Goal: Transaction & Acquisition: Purchase product/service

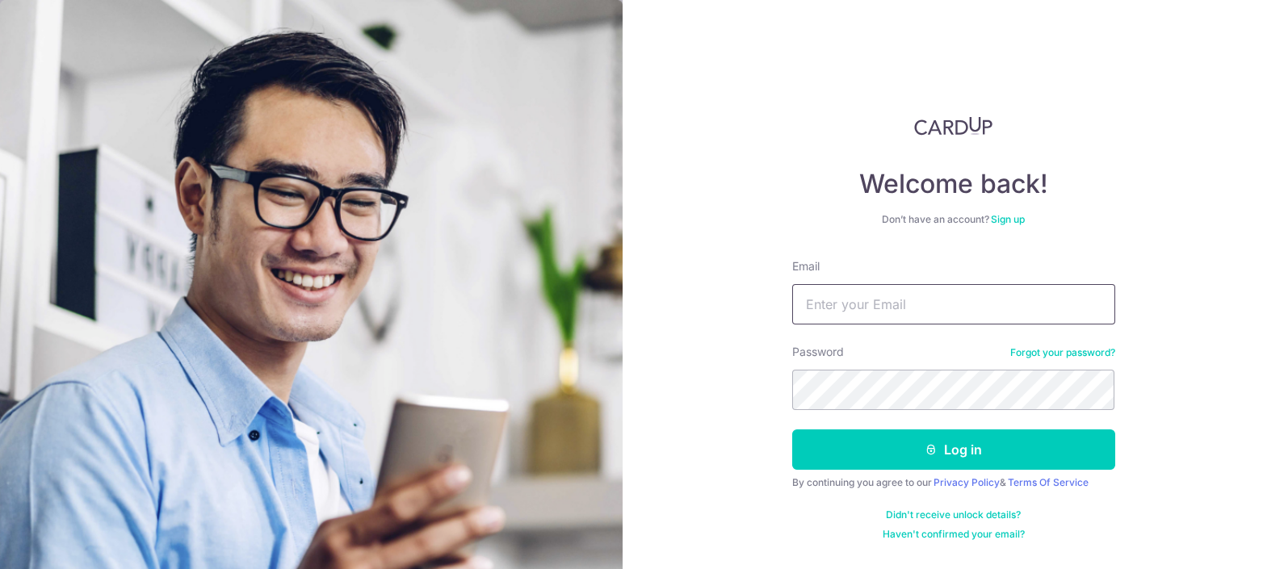
click at [904, 307] on input "Email" at bounding box center [953, 304] width 323 height 40
type input "promesaartz45@gmail.com"
click at [792, 430] on button "Log in" at bounding box center [953, 450] width 323 height 40
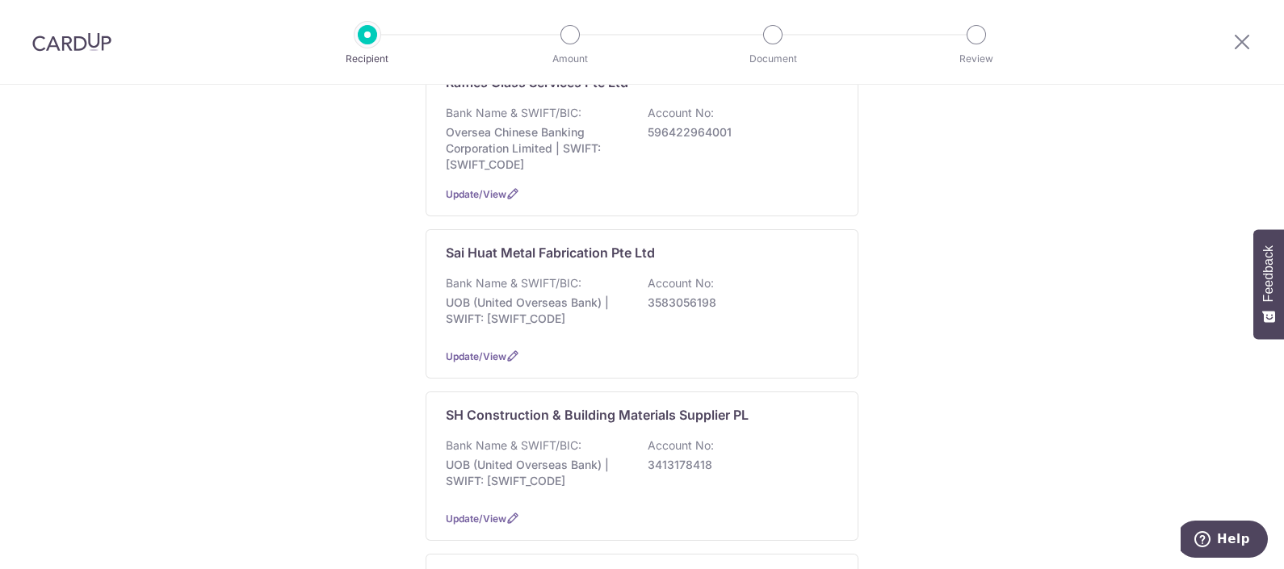
scroll to position [1513, 0]
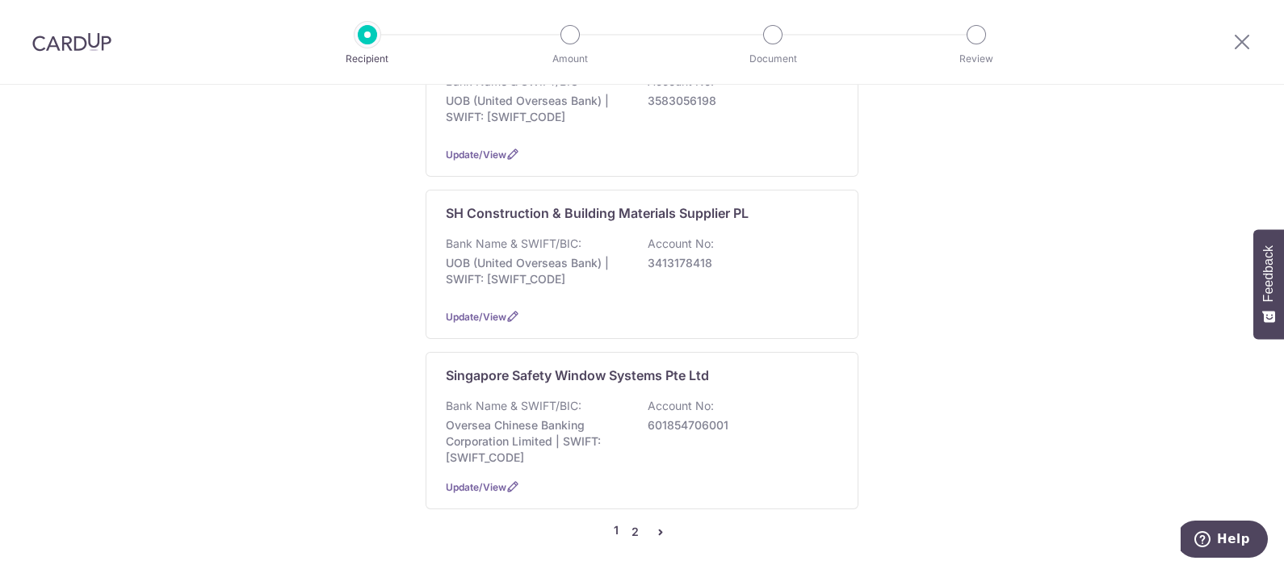
click at [628, 522] on link "2" at bounding box center [634, 531] width 19 height 19
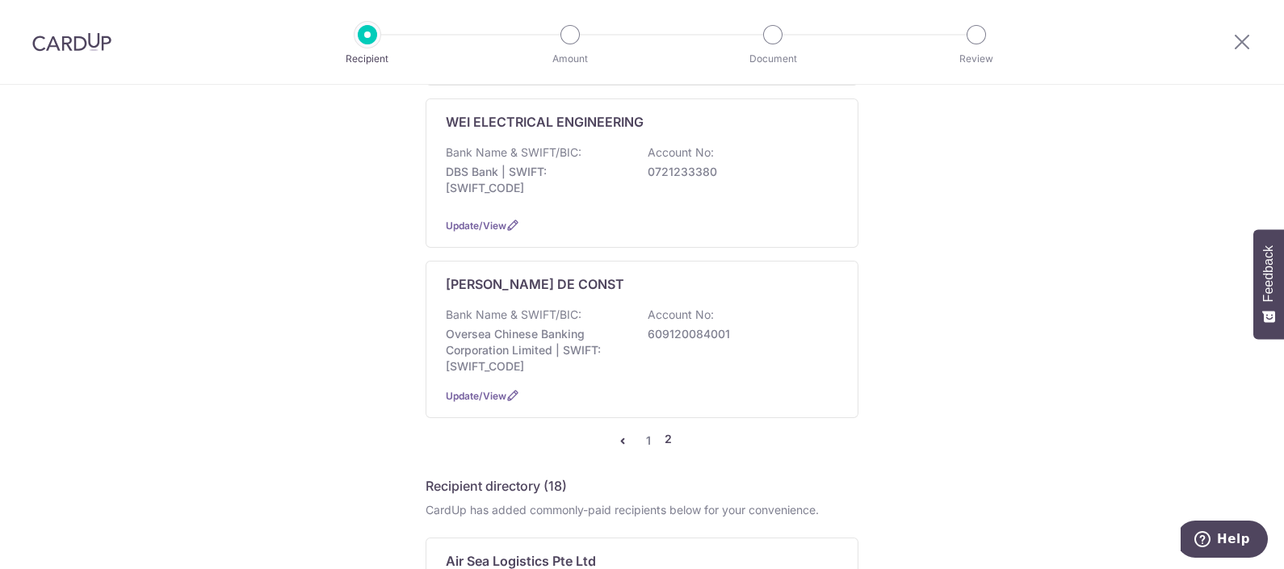
scroll to position [807, 0]
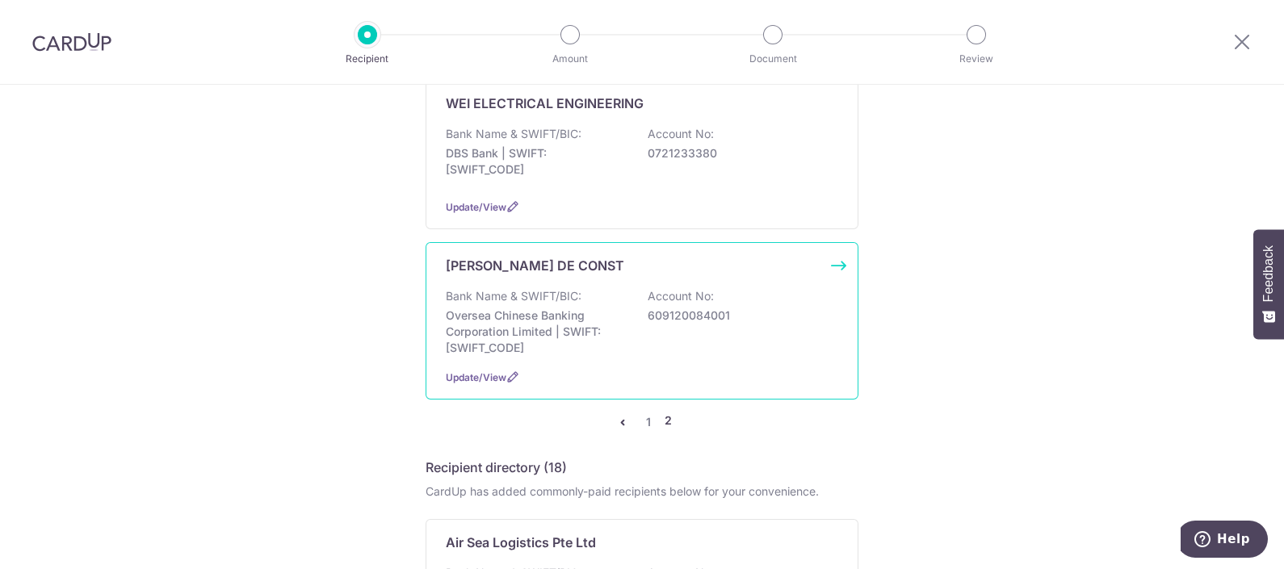
click at [572, 308] on p "Oversea Chinese Banking Corporation Limited | SWIFT: OCBCSGSGXXX" at bounding box center [536, 332] width 181 height 48
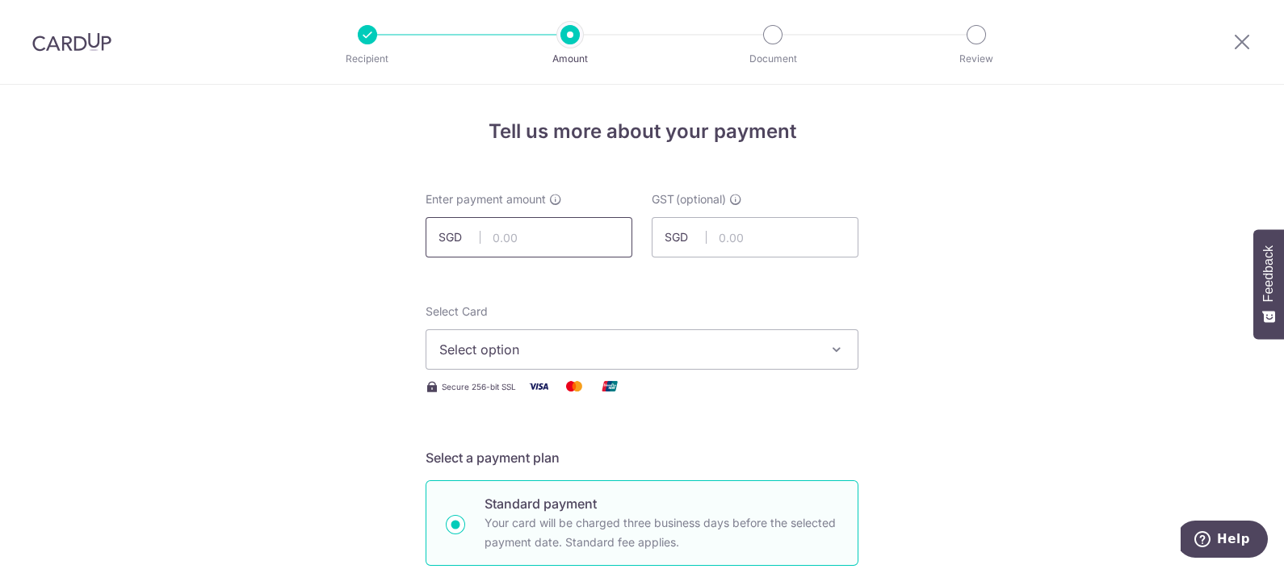
click at [528, 222] on input "text" at bounding box center [529, 237] width 207 height 40
type input "6,187.50"
click at [576, 342] on span "Select option" at bounding box center [627, 349] width 376 height 19
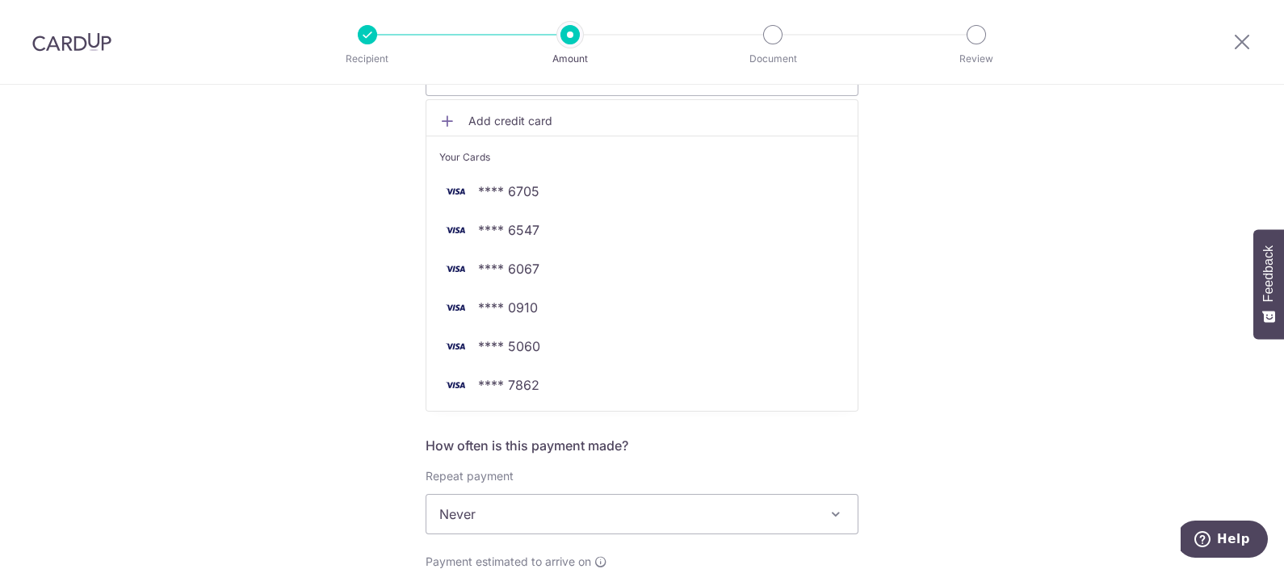
scroll to position [303, 0]
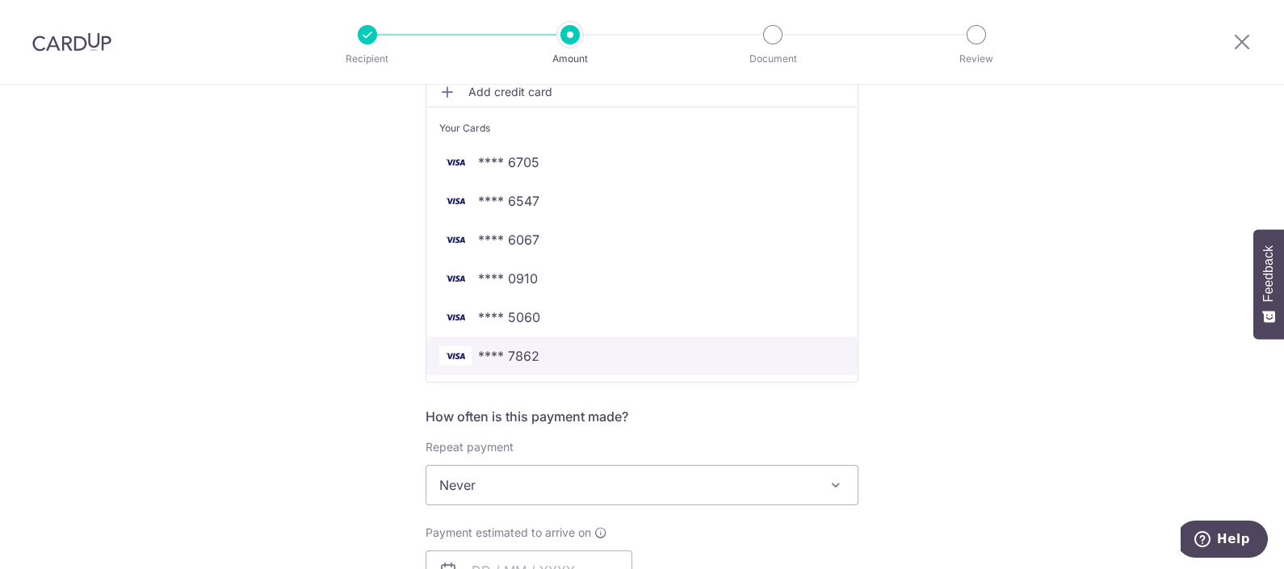
click at [513, 355] on span "**** 7862" at bounding box center [508, 355] width 61 height 19
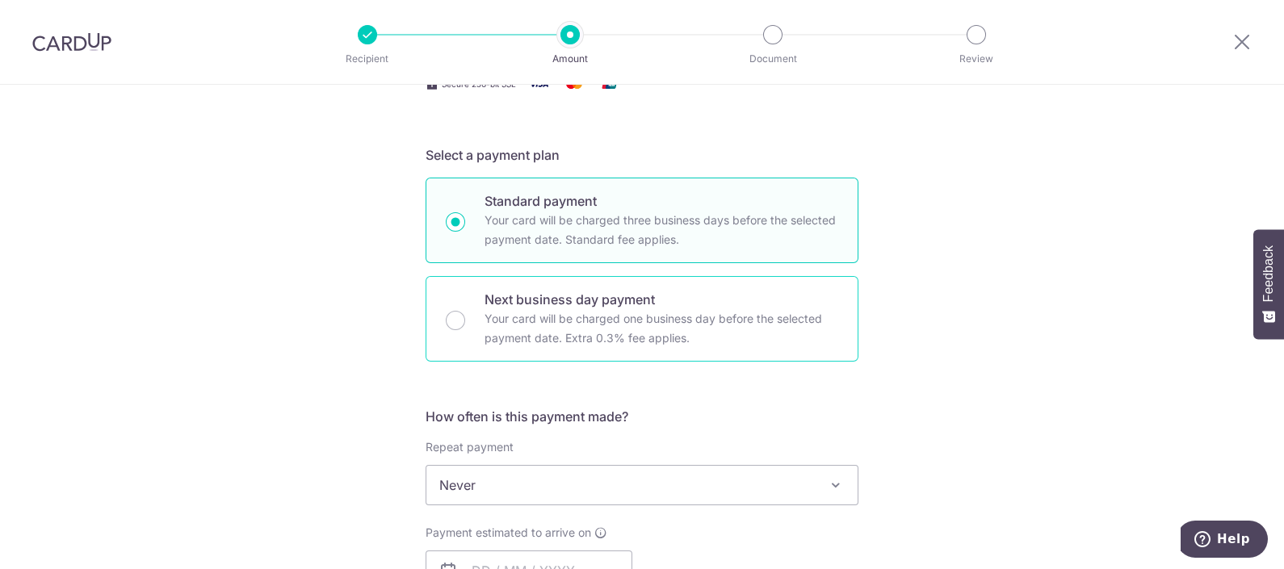
click at [673, 348] on div "Next business day payment Your card will be charged one business day before the…" at bounding box center [642, 319] width 433 height 86
radio input "false"
radio input "true"
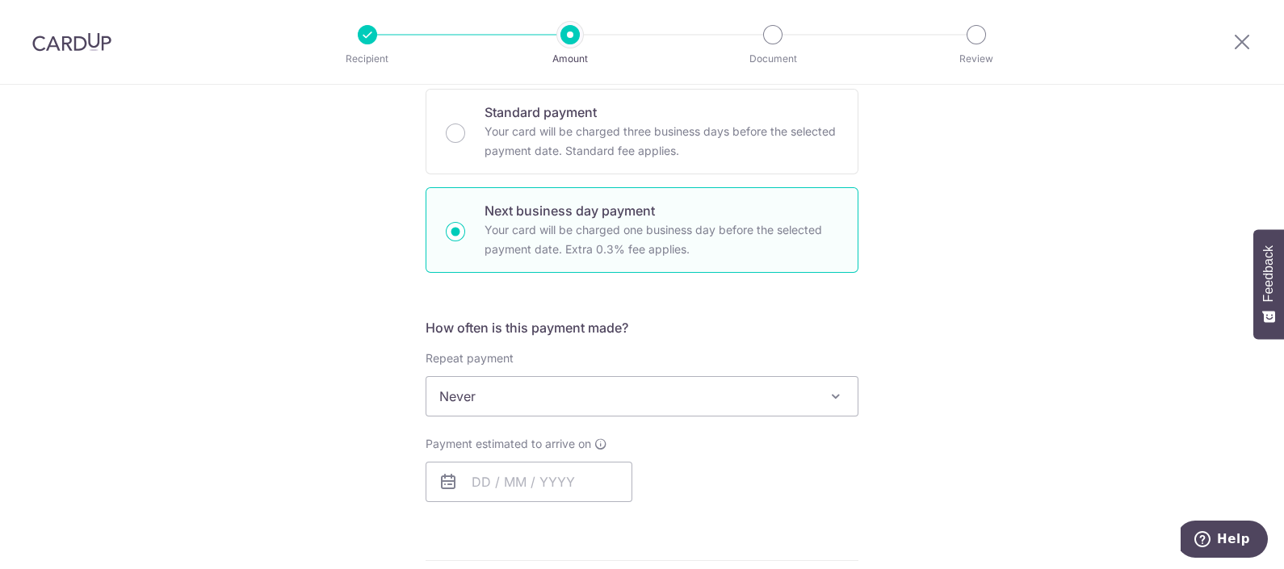
scroll to position [505, 0]
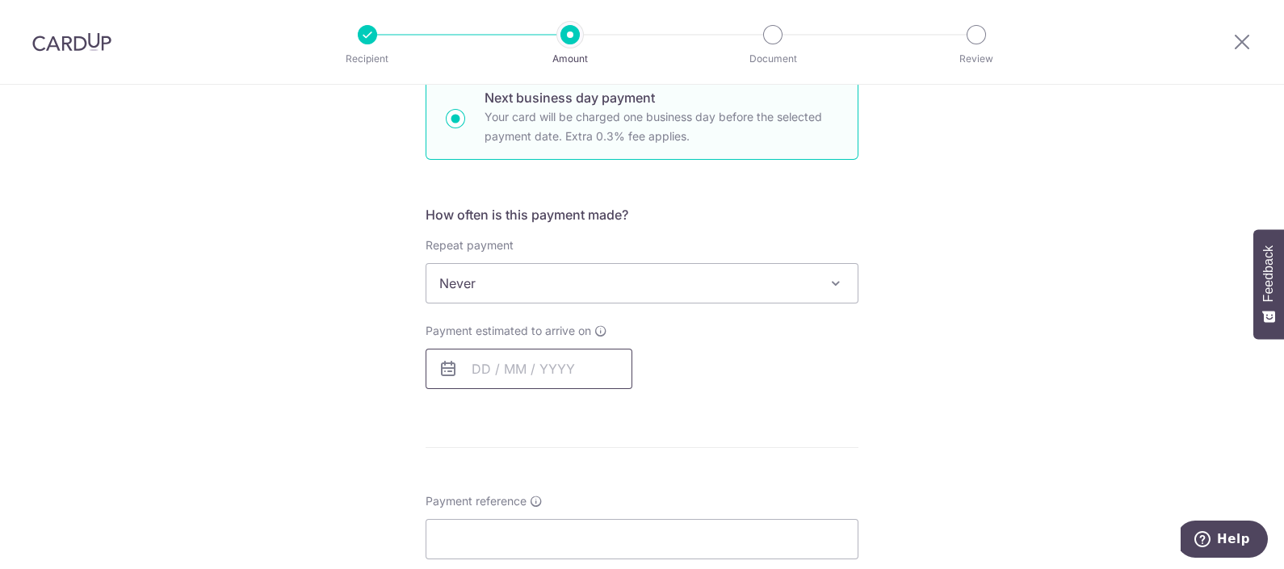
click at [536, 351] on input "text" at bounding box center [529, 369] width 207 height 40
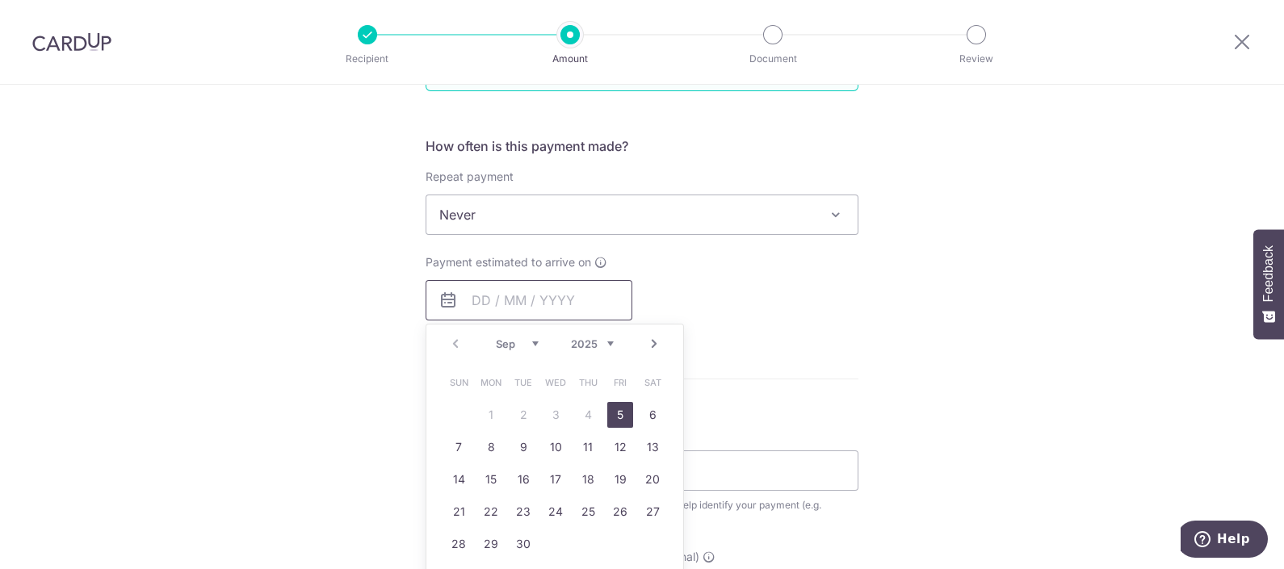
scroll to position [606, 0]
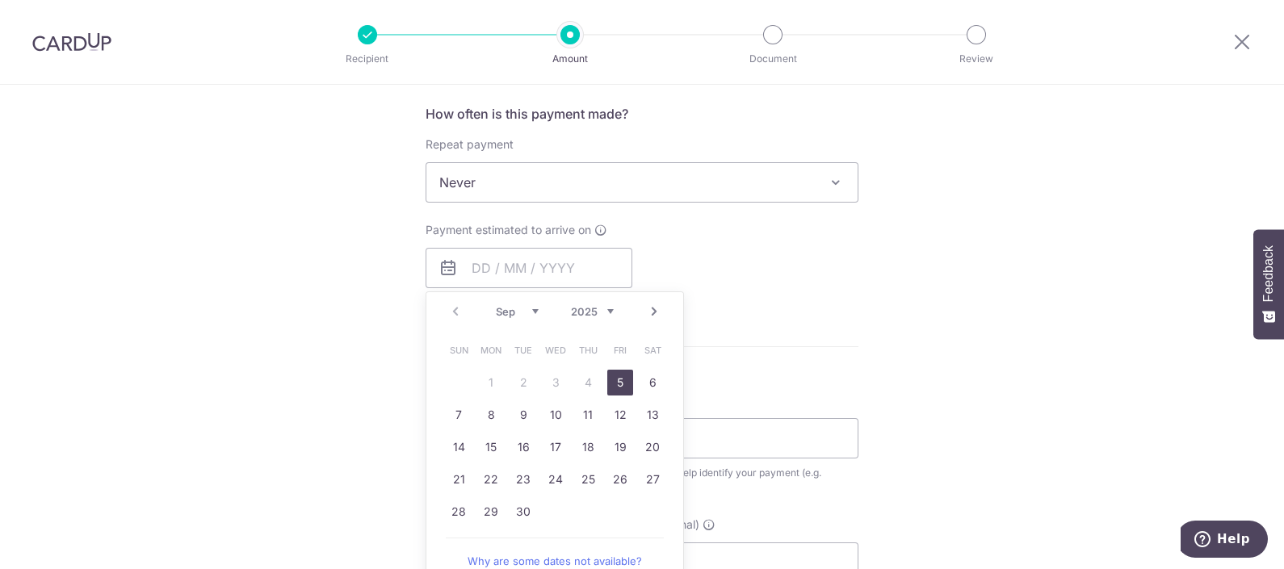
click at [607, 375] on link "5" at bounding box center [620, 383] width 26 height 26
type input "05/09/2025"
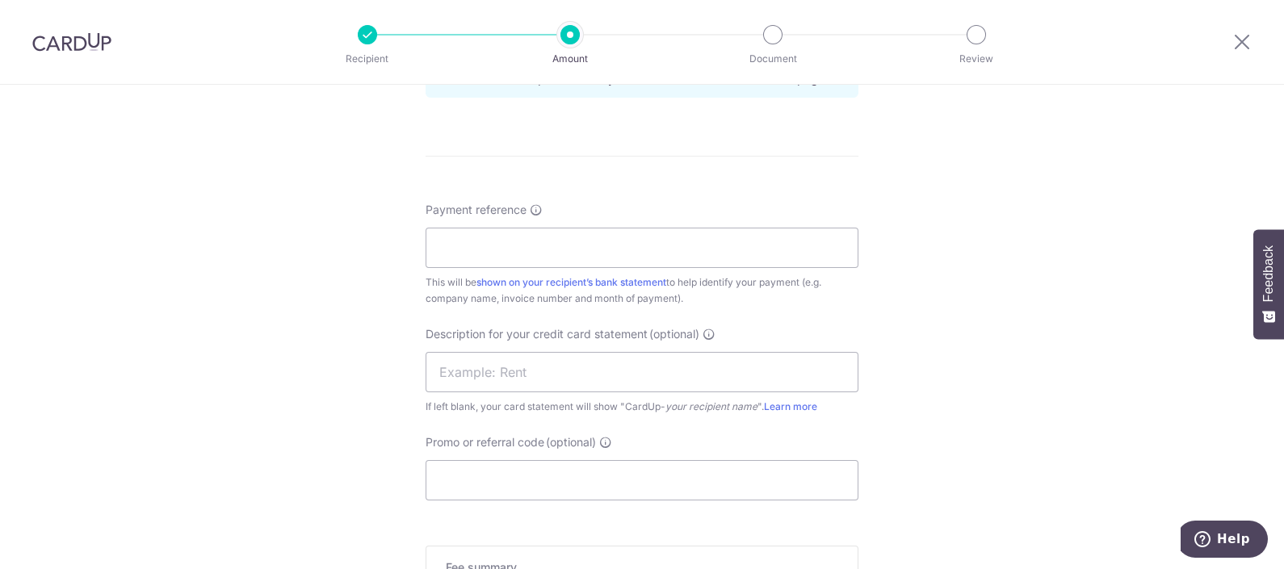
scroll to position [1009, 0]
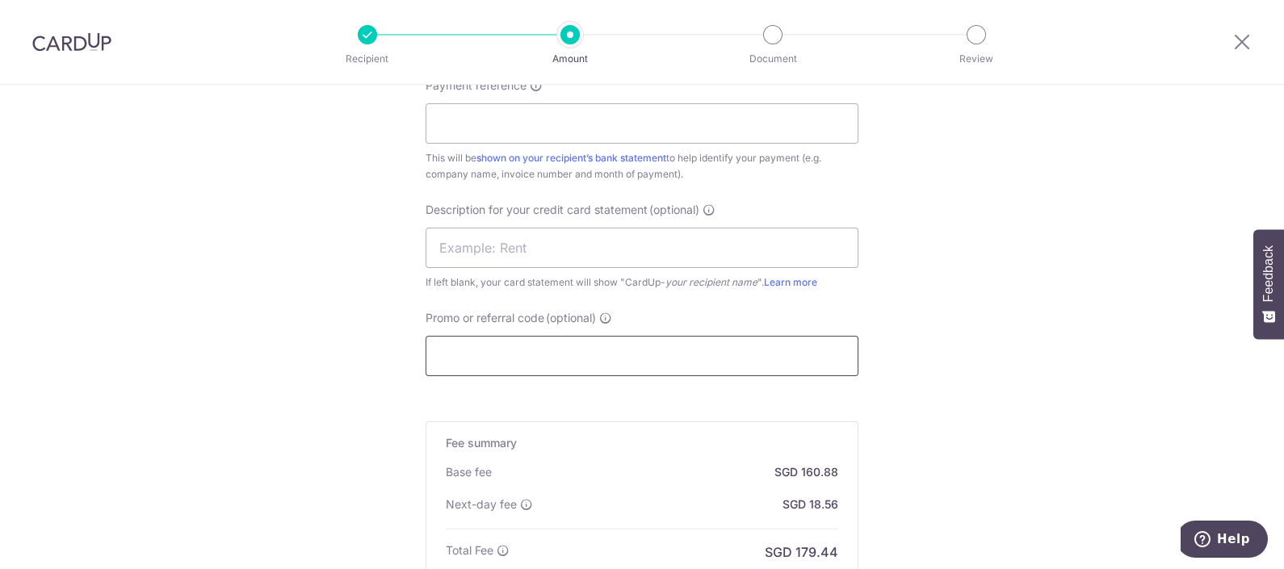
click at [578, 349] on input "Promo or referral code (optional)" at bounding box center [642, 356] width 433 height 40
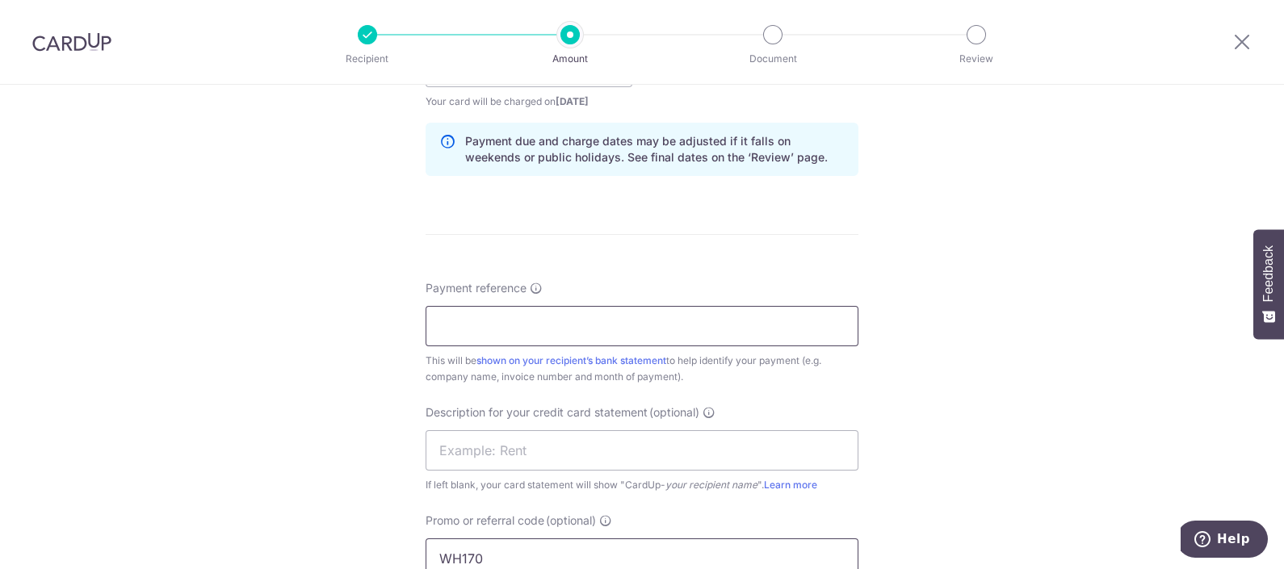
type input "WH170"
click at [592, 327] on input "Payment reference" at bounding box center [642, 326] width 433 height 40
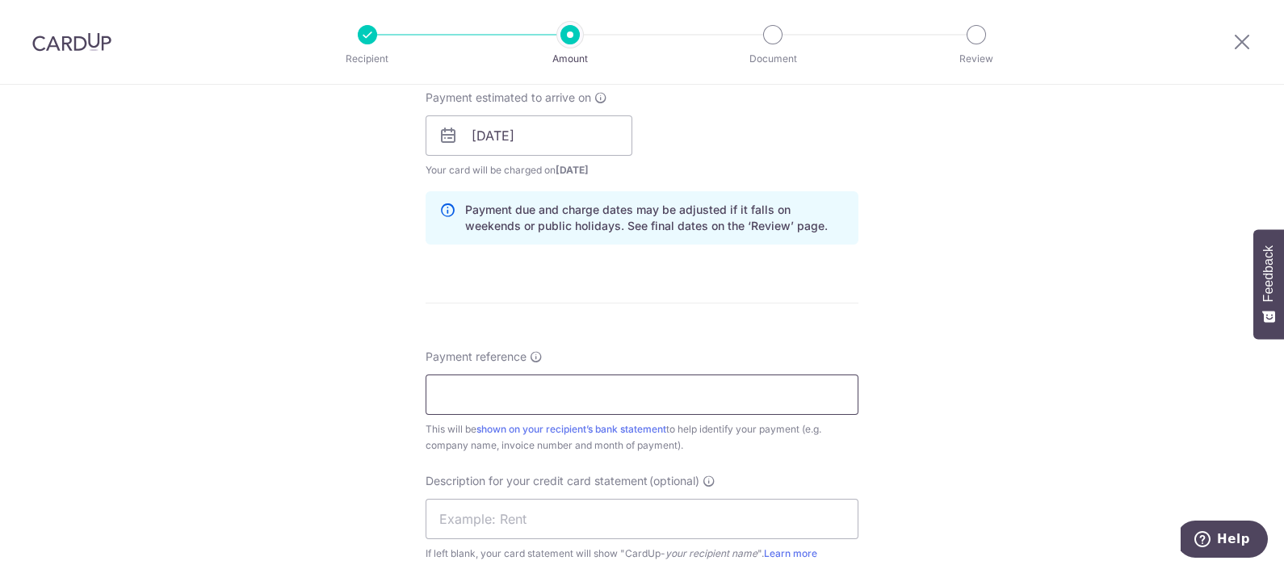
scroll to position [706, 0]
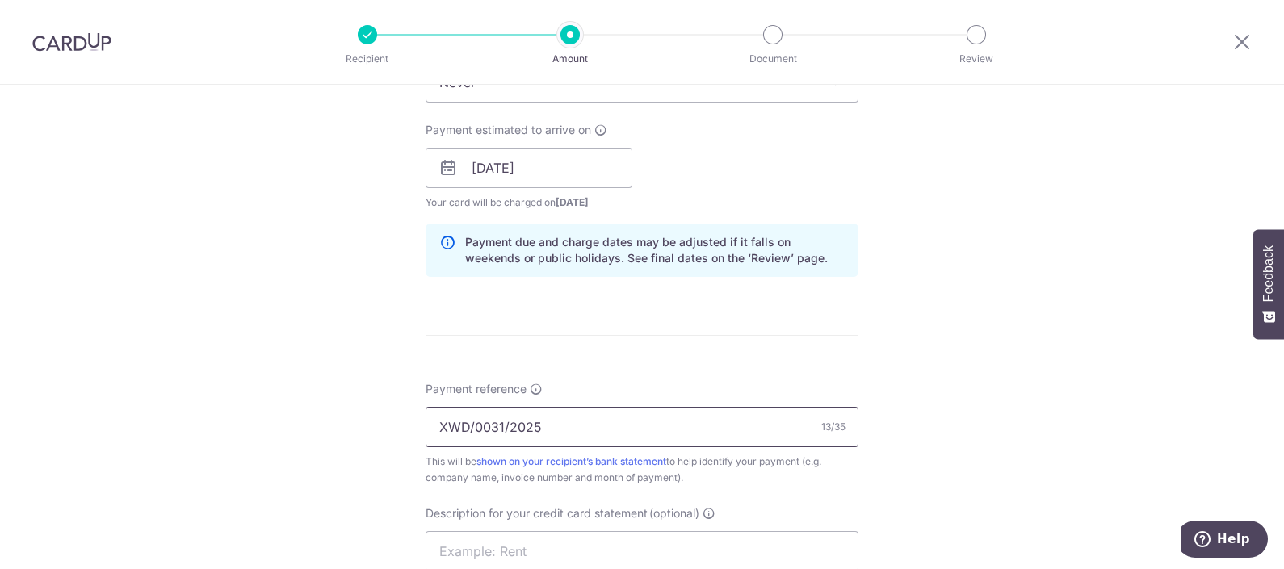
type input "XWD/0031/2025"
click at [592, 327] on form "Enter payment amount SGD 6,187.50 6187.50 GST (optional) SGD Select Card **** 7…" at bounding box center [642, 288] width 433 height 1604
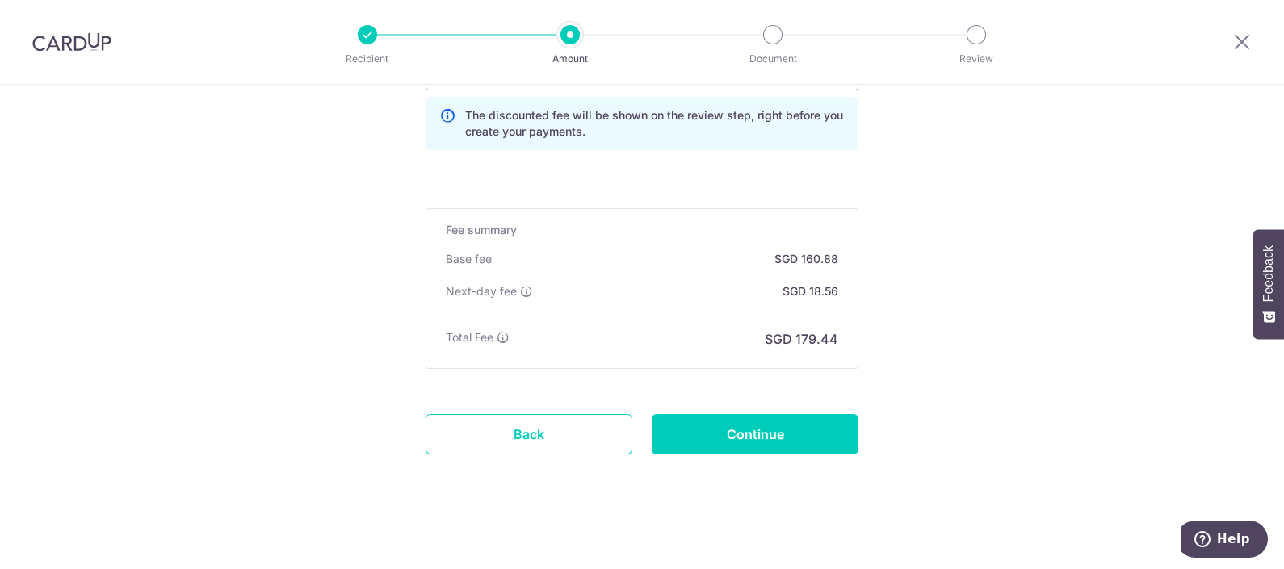
scroll to position [1299, 0]
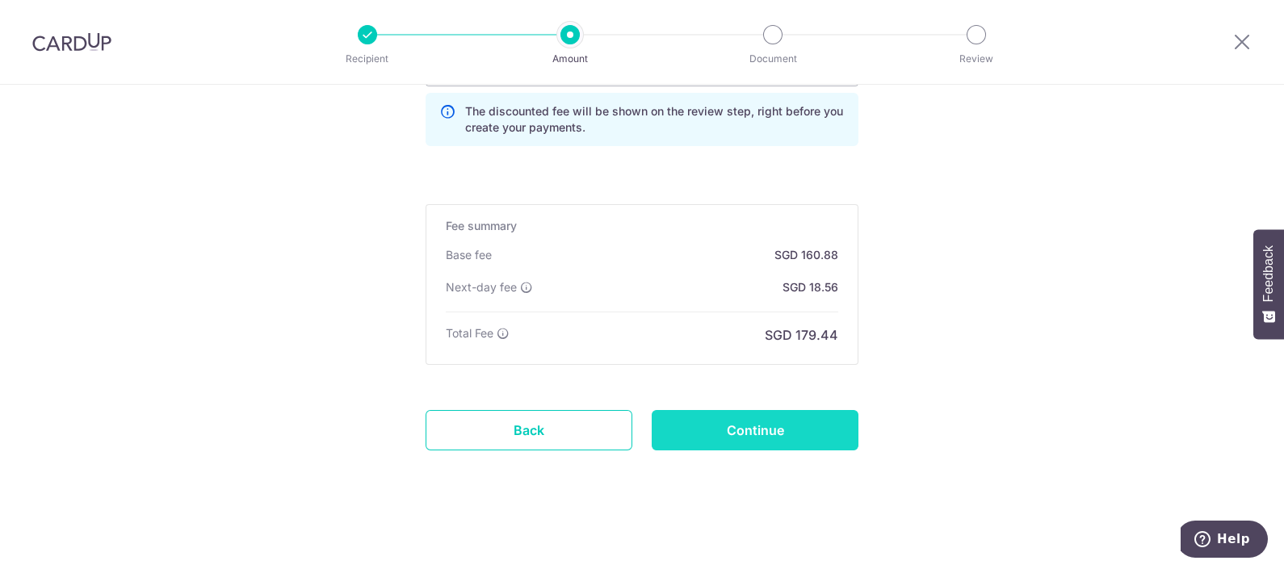
click at [827, 424] on input "Continue" at bounding box center [755, 430] width 207 height 40
type input "Create Schedule"
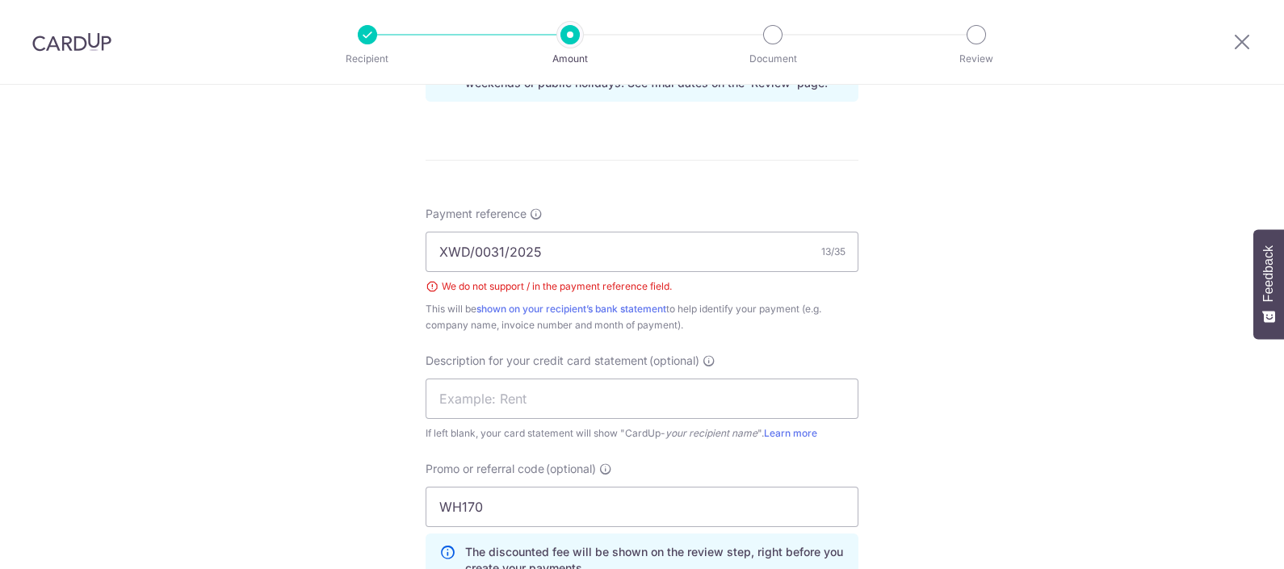
scroll to position [871, 0]
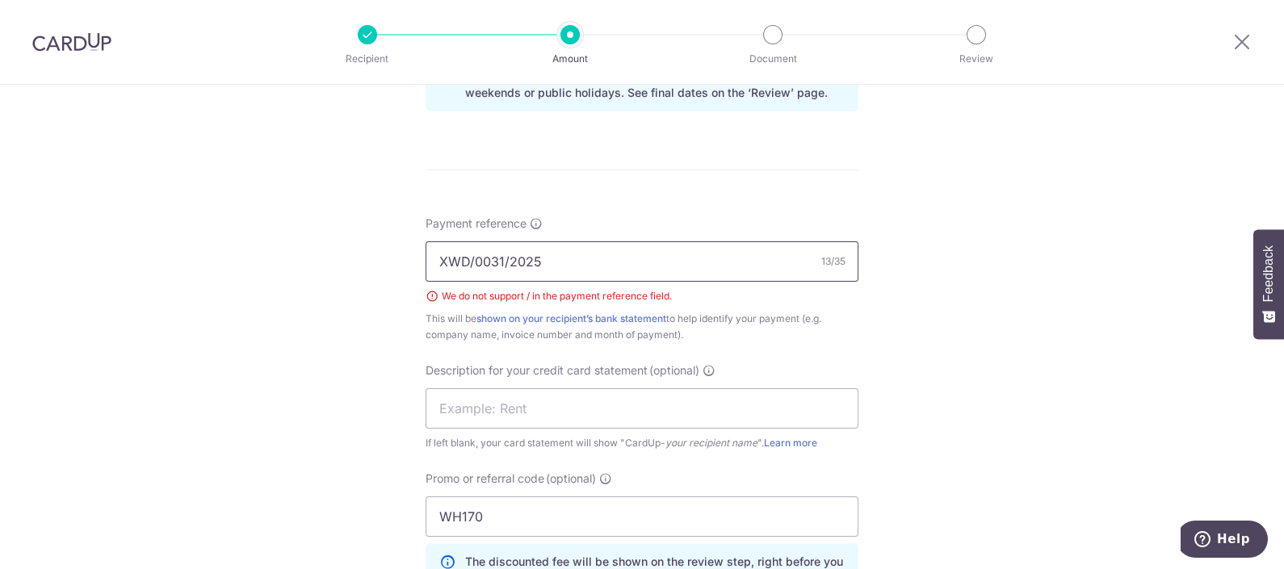
click at [503, 254] on input "XWD/0031/2025" at bounding box center [642, 261] width 433 height 40
click at [470, 260] on input "XWD/00312025" at bounding box center [642, 261] width 433 height 40
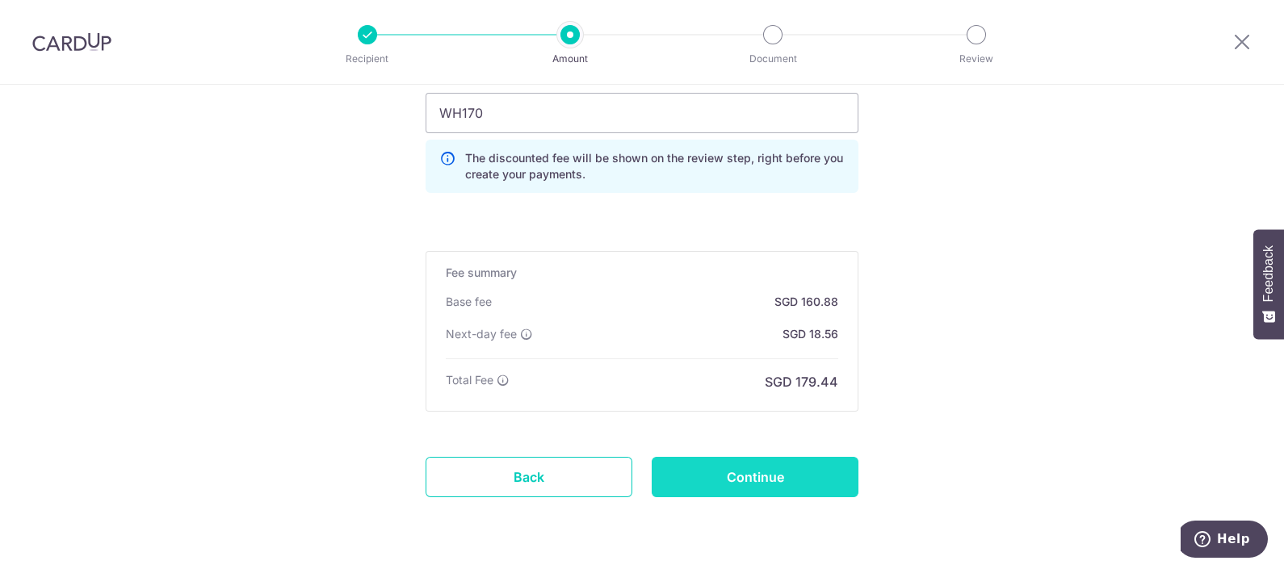
type input "XWD00312025"
click at [829, 462] on input "Continue" at bounding box center [755, 477] width 207 height 40
type input "Create Schedule"
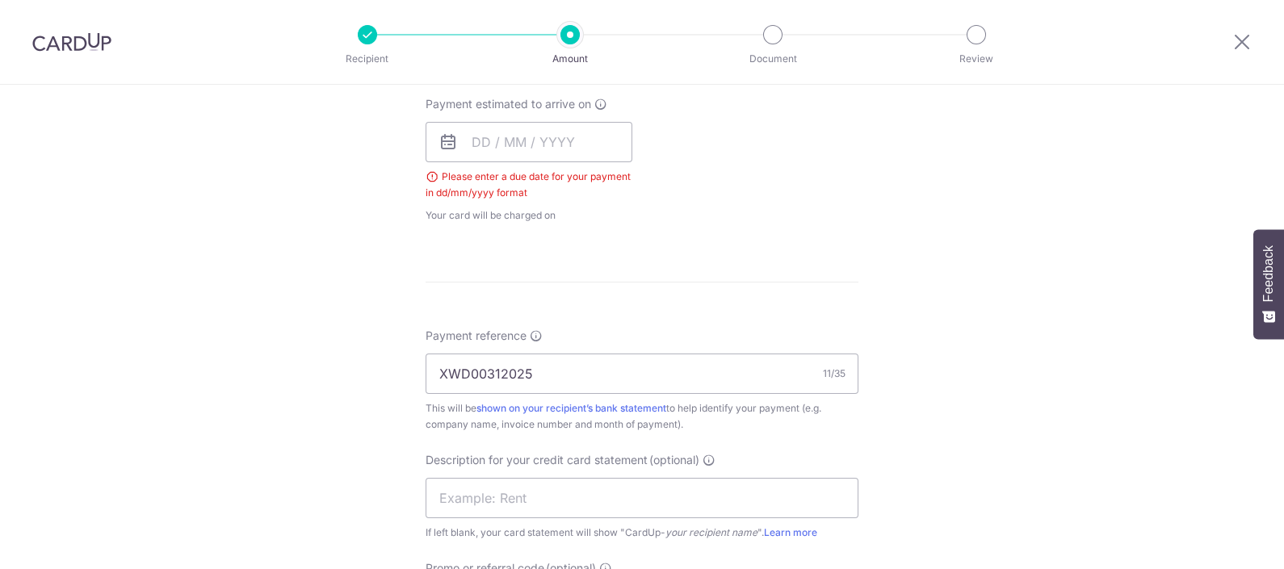
scroll to position [512, 0]
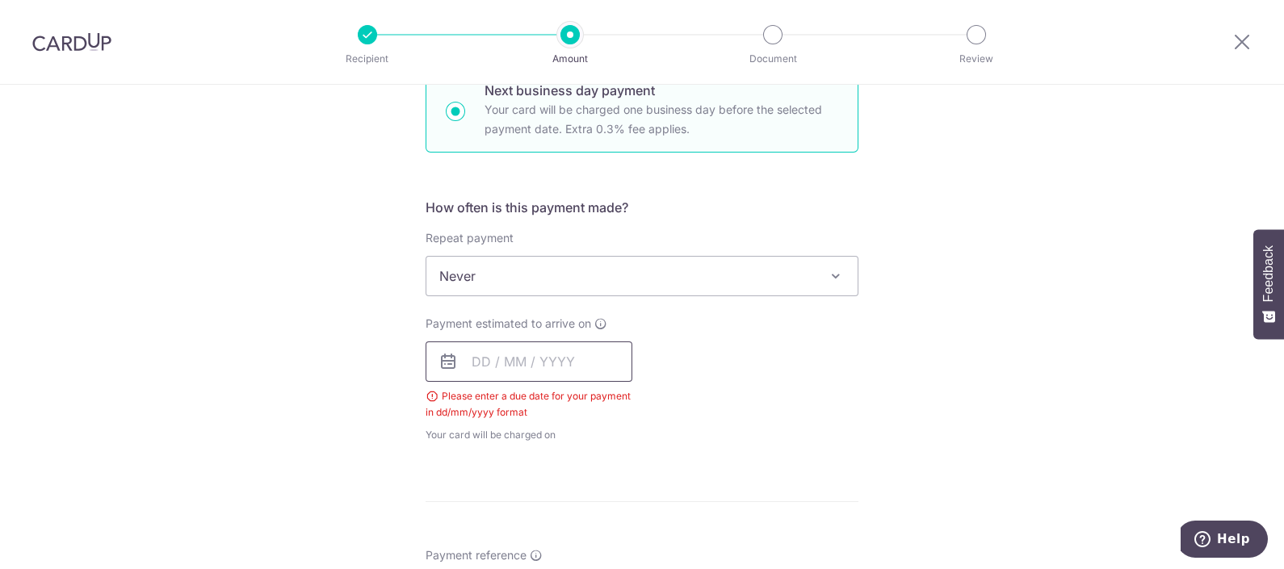
click at [554, 354] on input "text" at bounding box center [529, 362] width 207 height 40
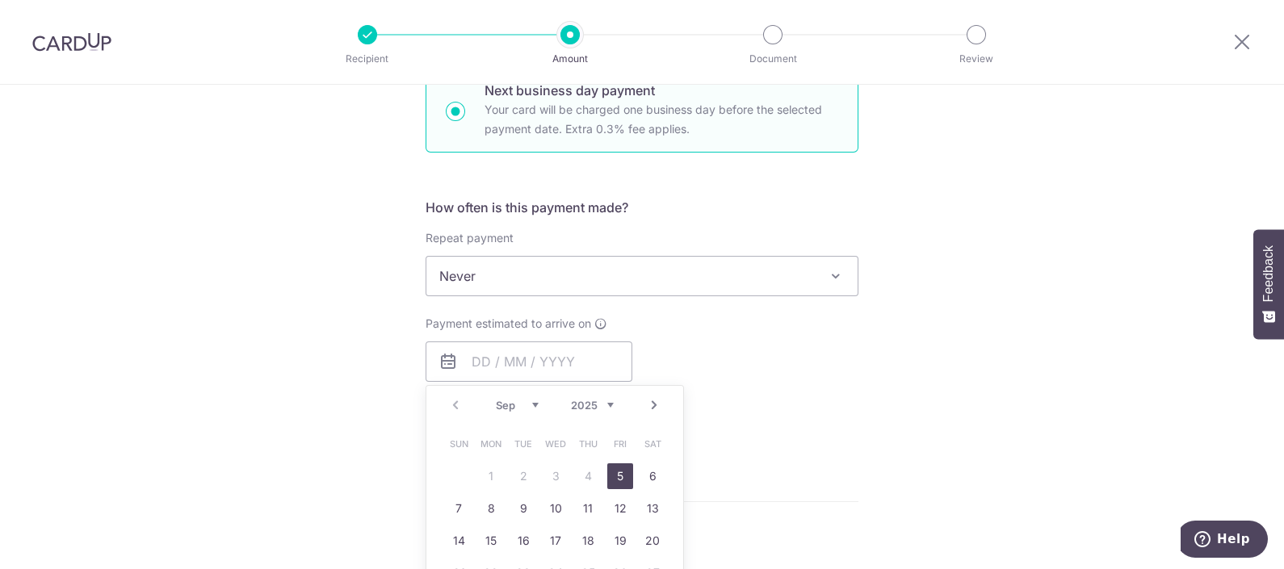
click at [615, 470] on link "5" at bounding box center [620, 477] width 26 height 26
type input "[DATE]"
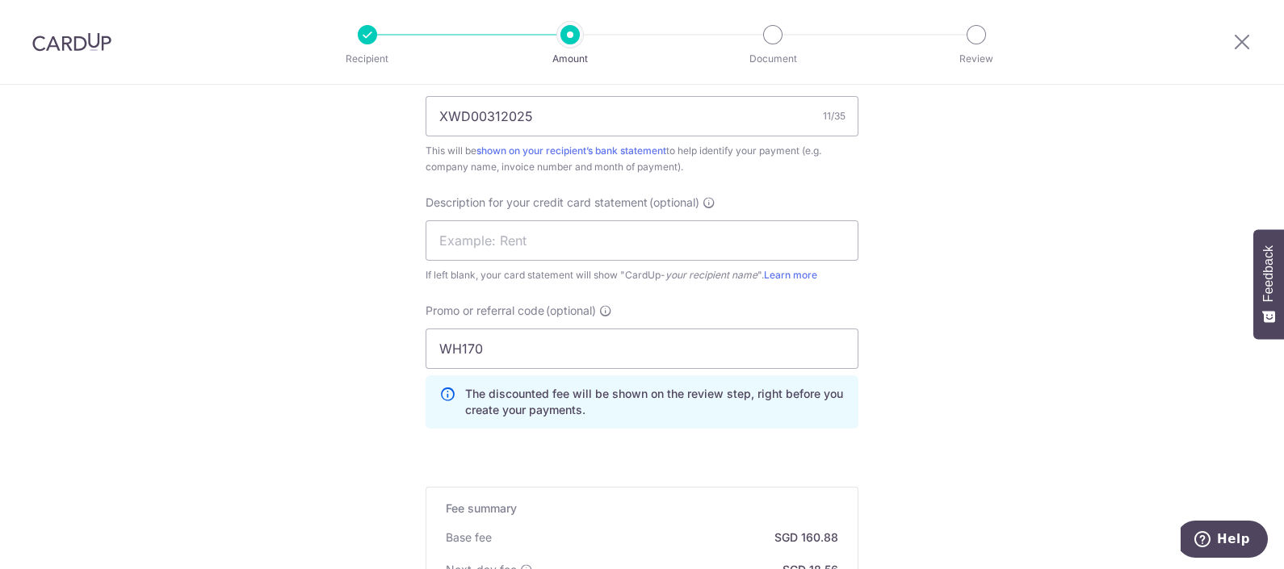
scroll to position [1219, 0]
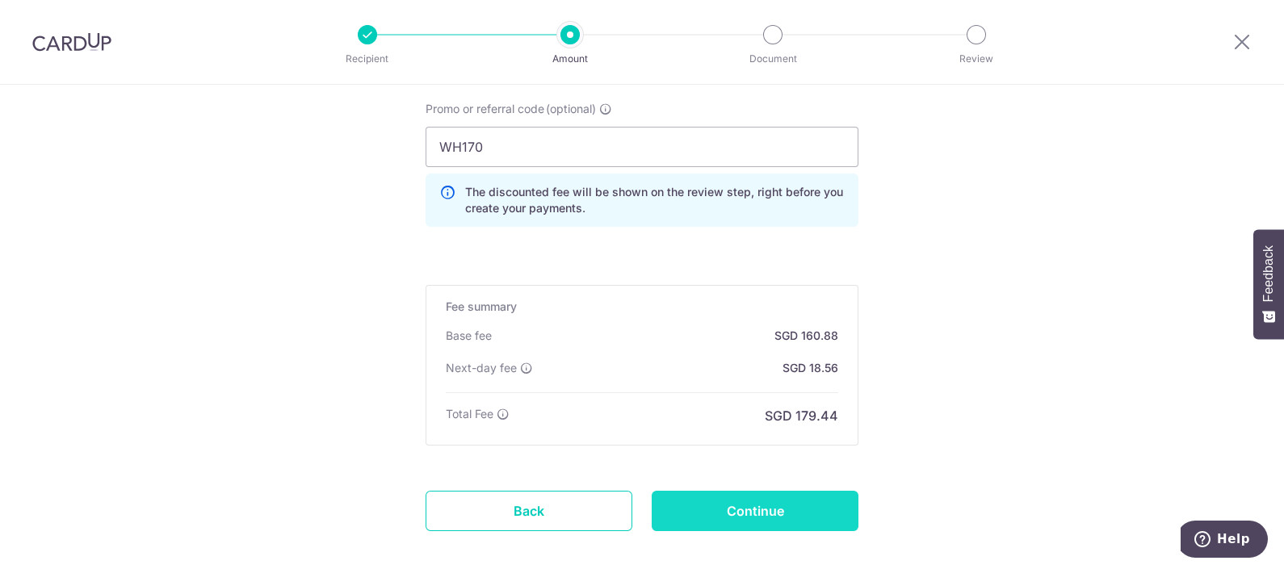
click at [791, 513] on input "Continue" at bounding box center [755, 511] width 207 height 40
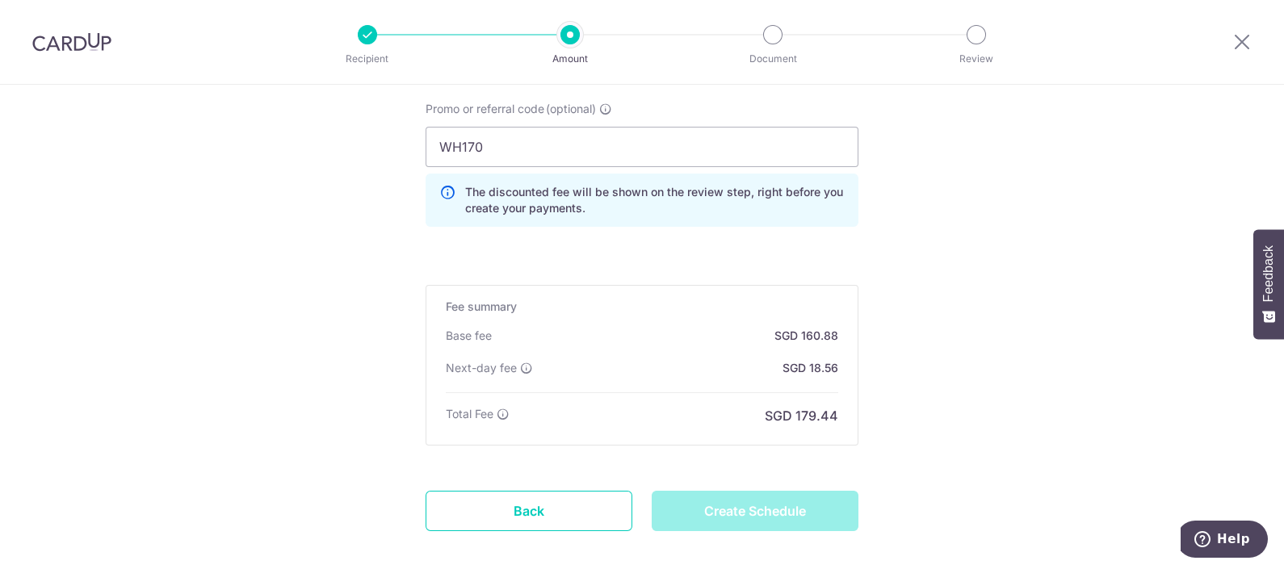
type input "Create Schedule"
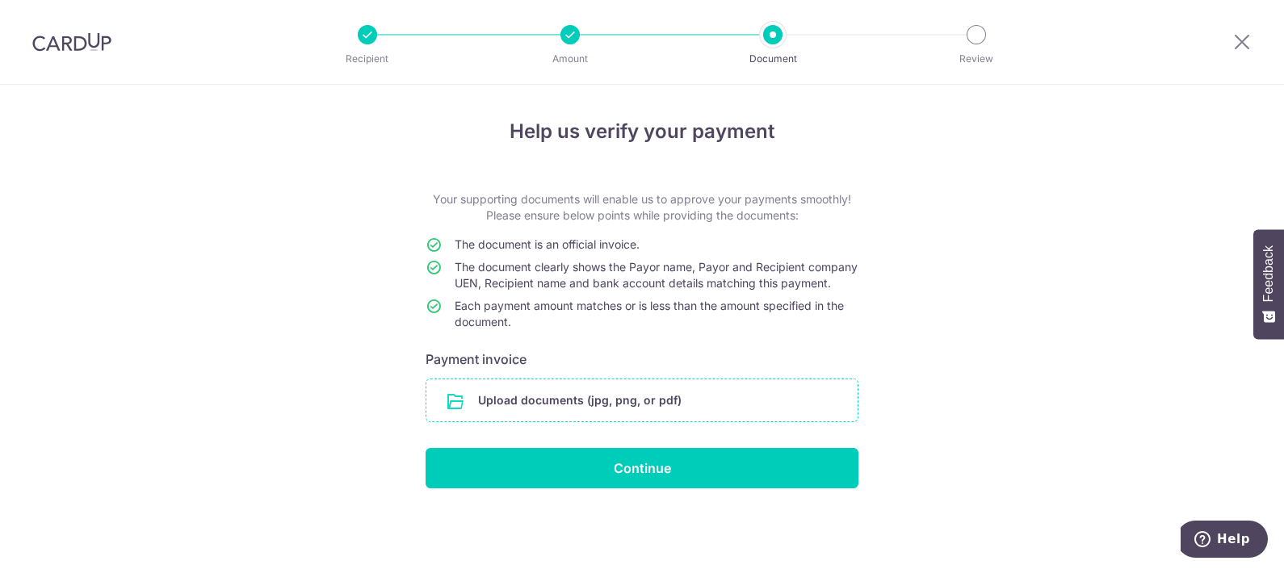
click at [615, 420] on input "file" at bounding box center [641, 401] width 431 height 42
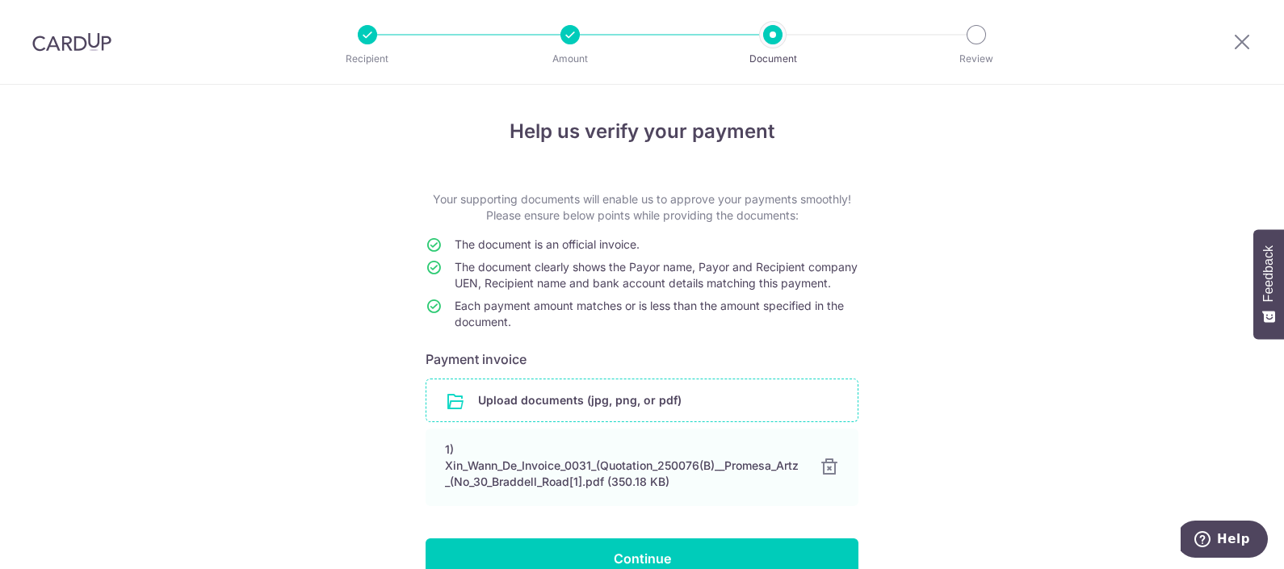
scroll to position [100, 0]
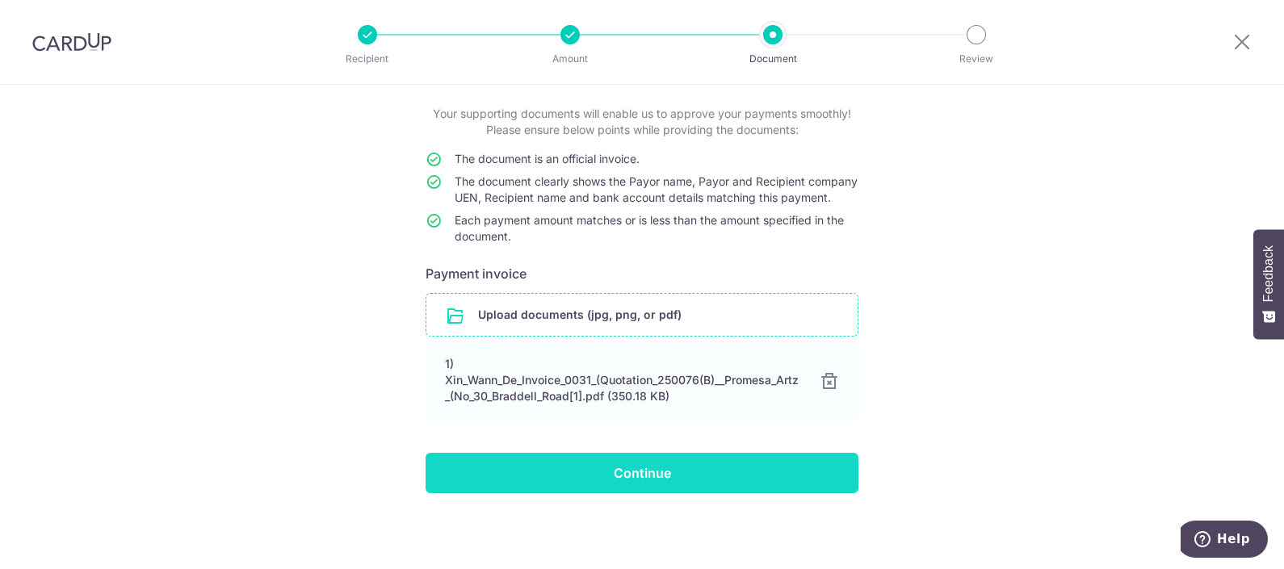
click at [527, 483] on input "Continue" at bounding box center [642, 473] width 433 height 40
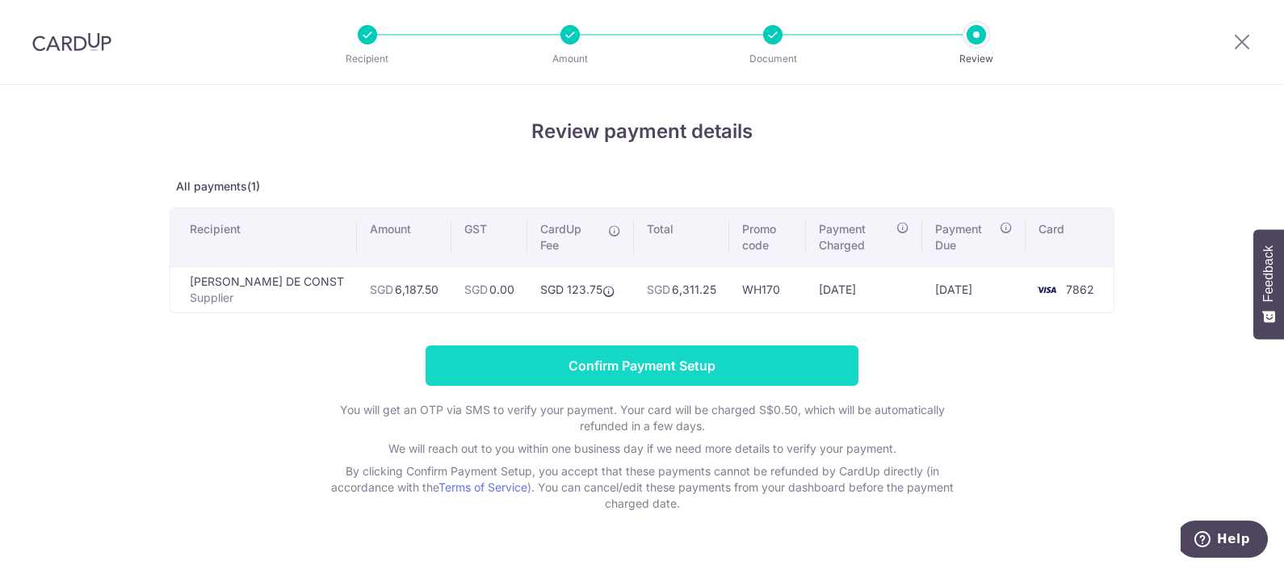
click at [531, 360] on input "Confirm Payment Setup" at bounding box center [642, 366] width 433 height 40
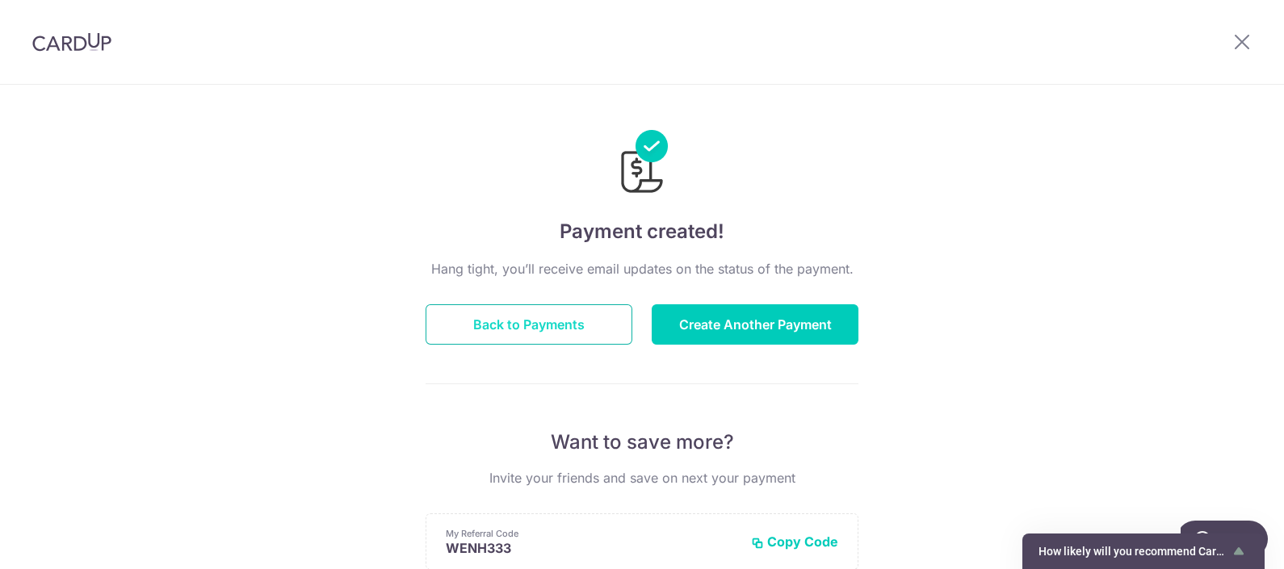
click at [531, 339] on button "Back to Payments" at bounding box center [529, 324] width 207 height 40
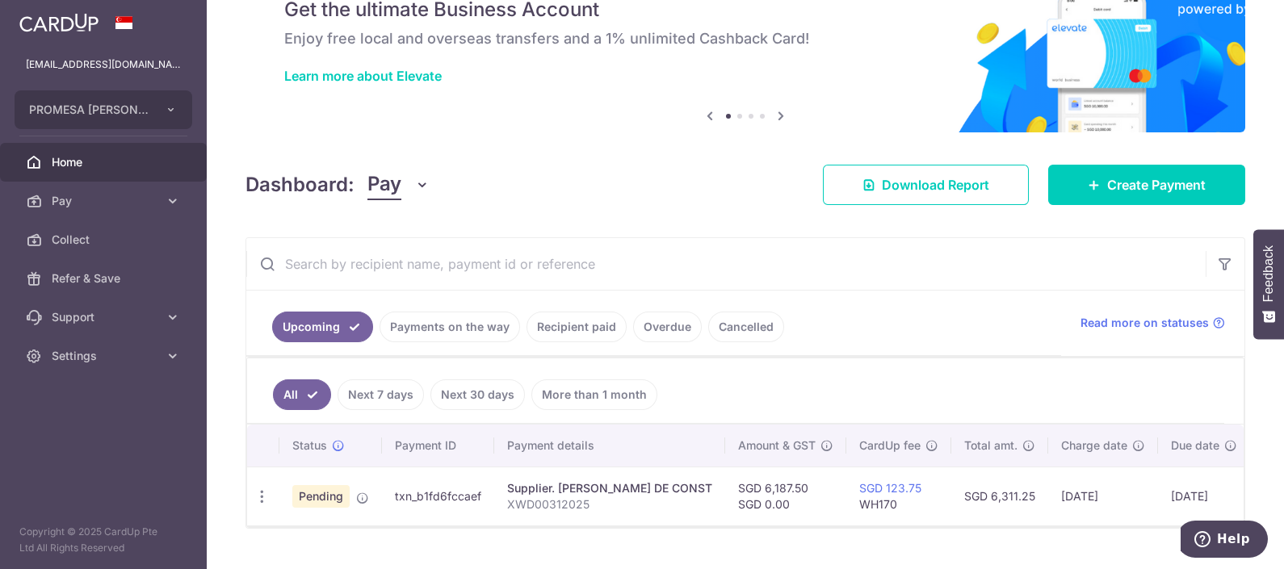
scroll to position [117, 0]
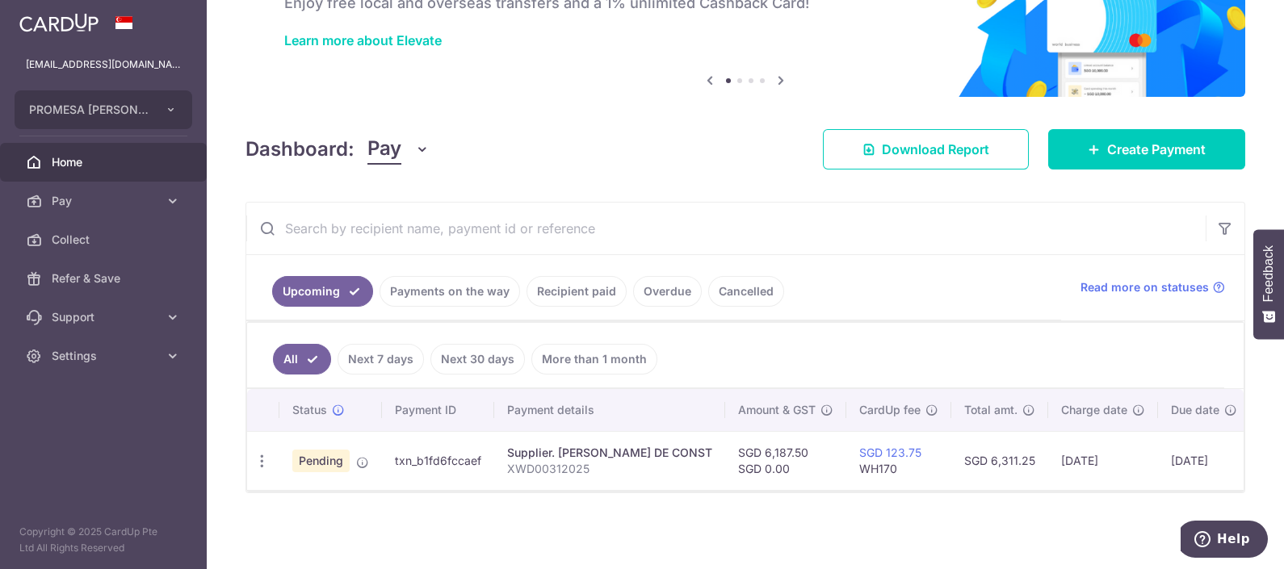
click at [807, 531] on div "× Pause Schedule Pause all future payments in this series Pause just this one p…" at bounding box center [745, 284] width 1077 height 569
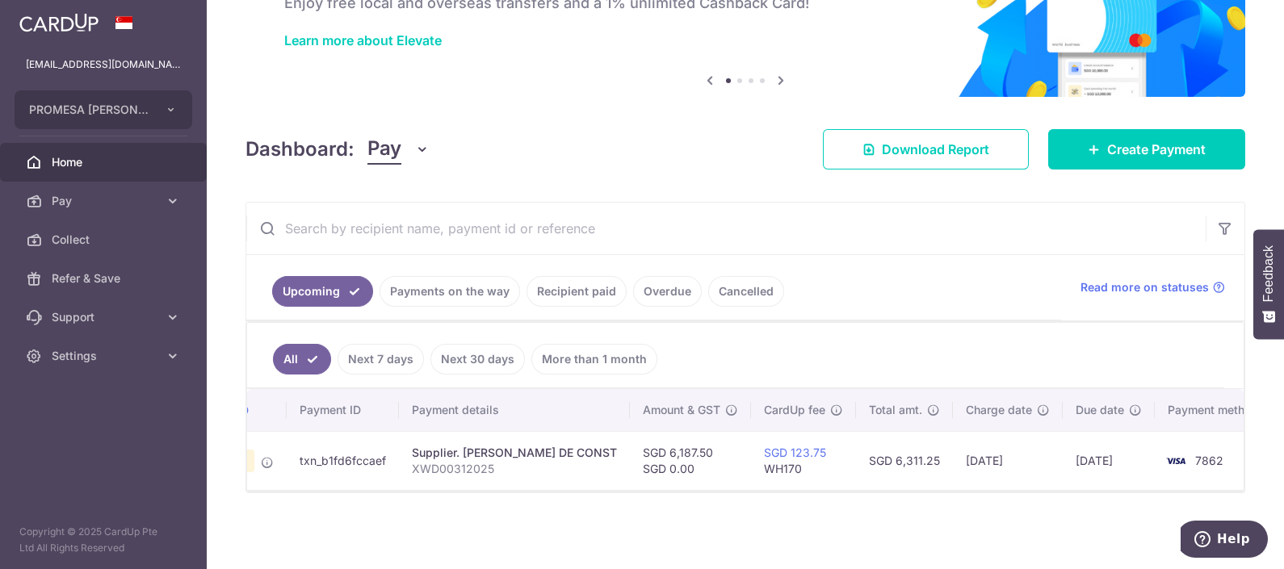
scroll to position [0, 97]
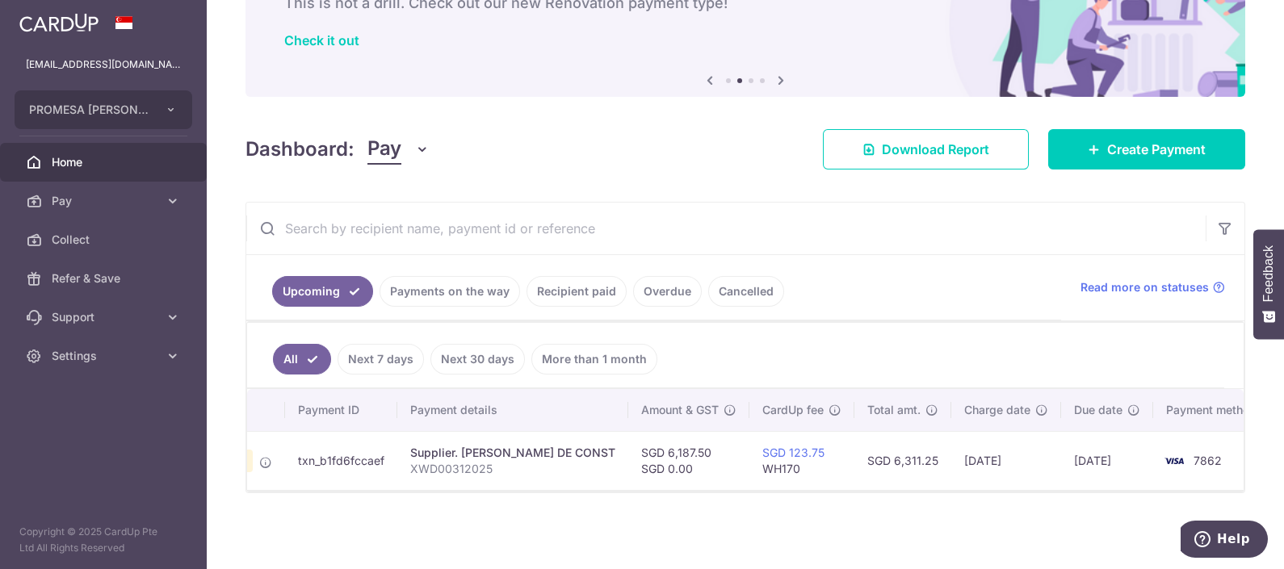
click at [925, 271] on ul "Upcoming Payments on the way Recipient paid Overdue Cancelled" at bounding box center [653, 287] width 815 height 65
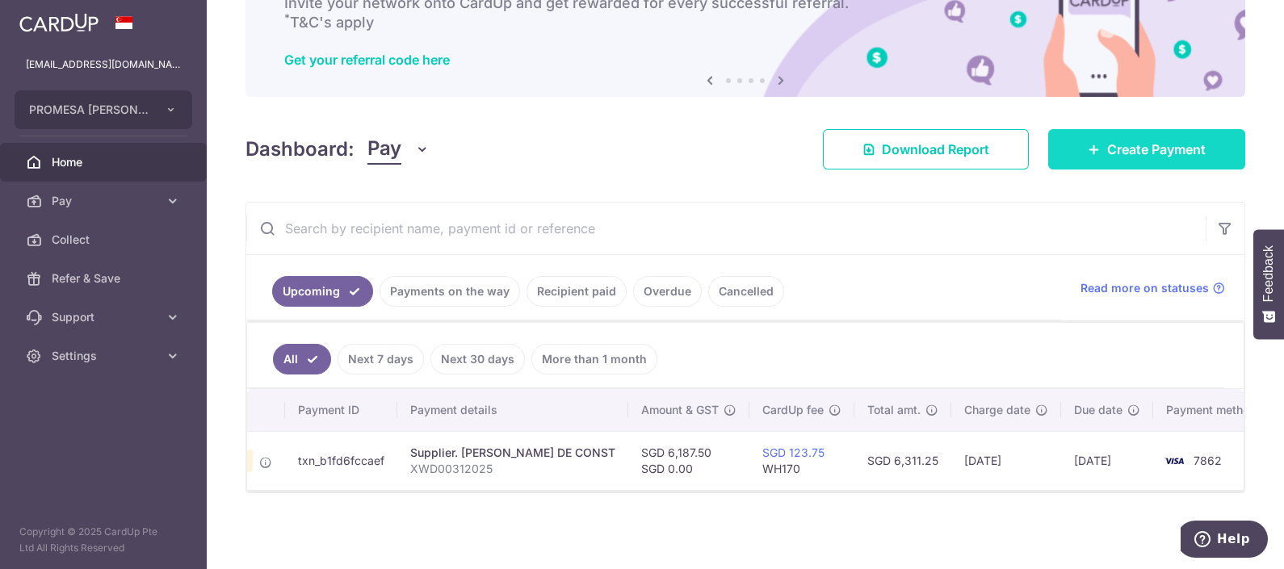
click at [1118, 140] on span "Create Payment" at bounding box center [1156, 149] width 99 height 19
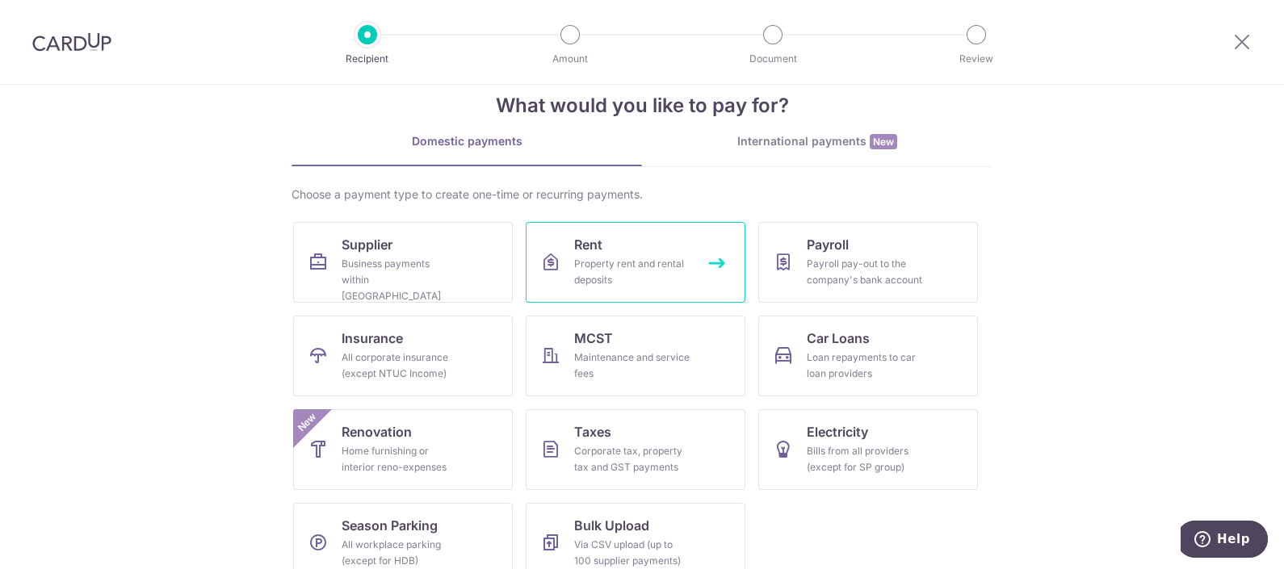
scroll to position [59, 0]
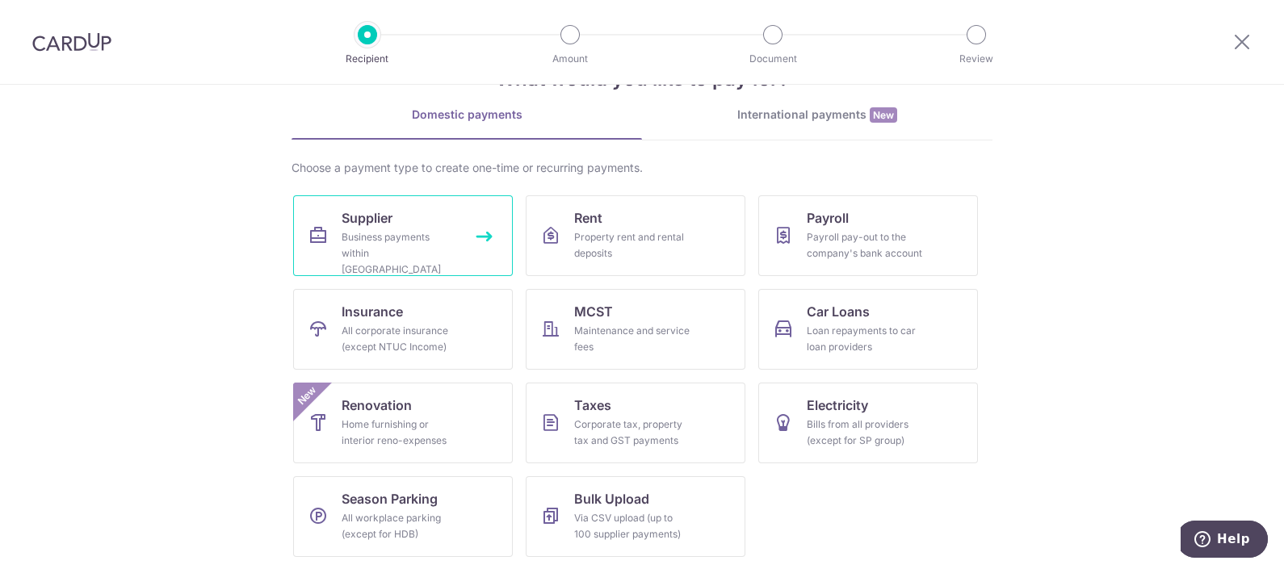
click at [400, 237] on div "Business payments within Singapore" at bounding box center [400, 253] width 116 height 48
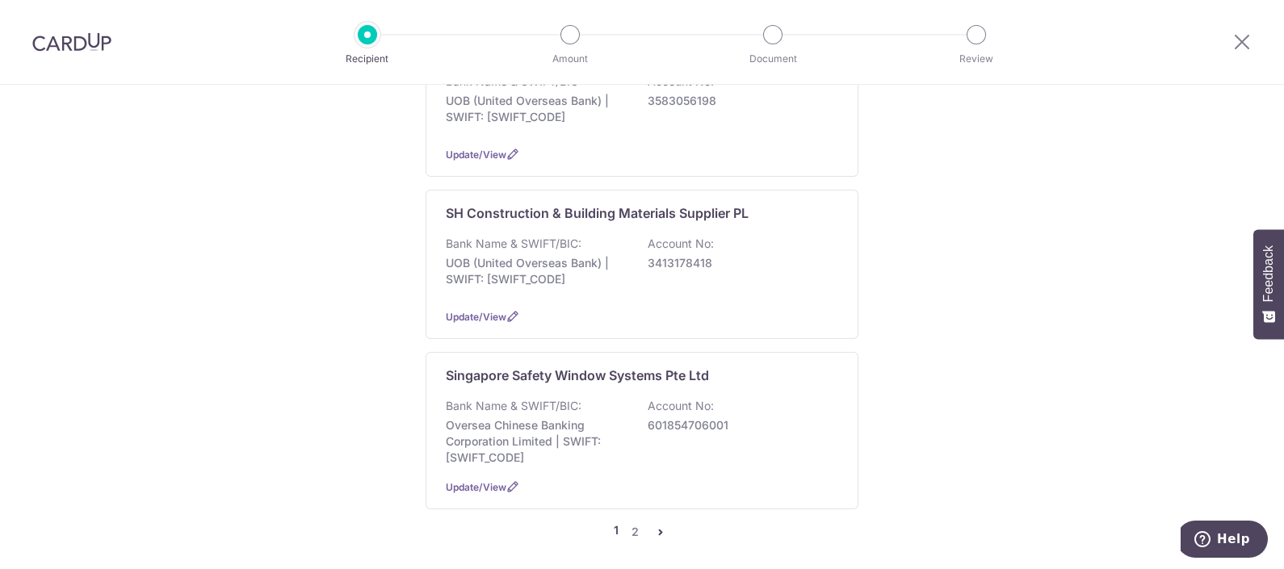
scroll to position [1716, 0]
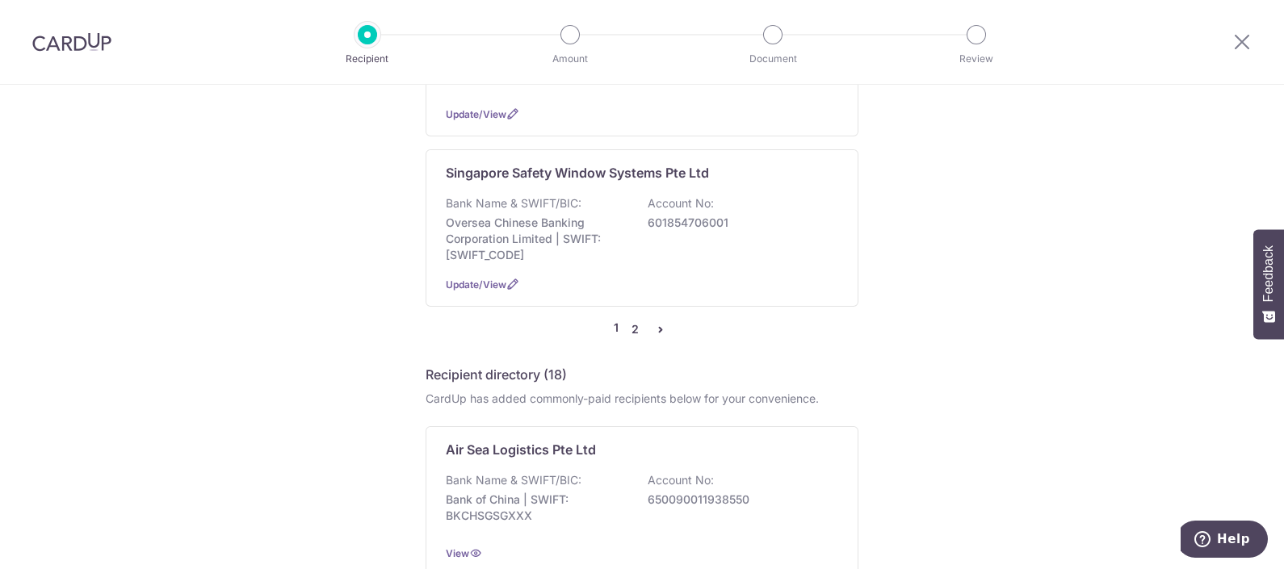
click at [633, 320] on link "2" at bounding box center [634, 329] width 19 height 19
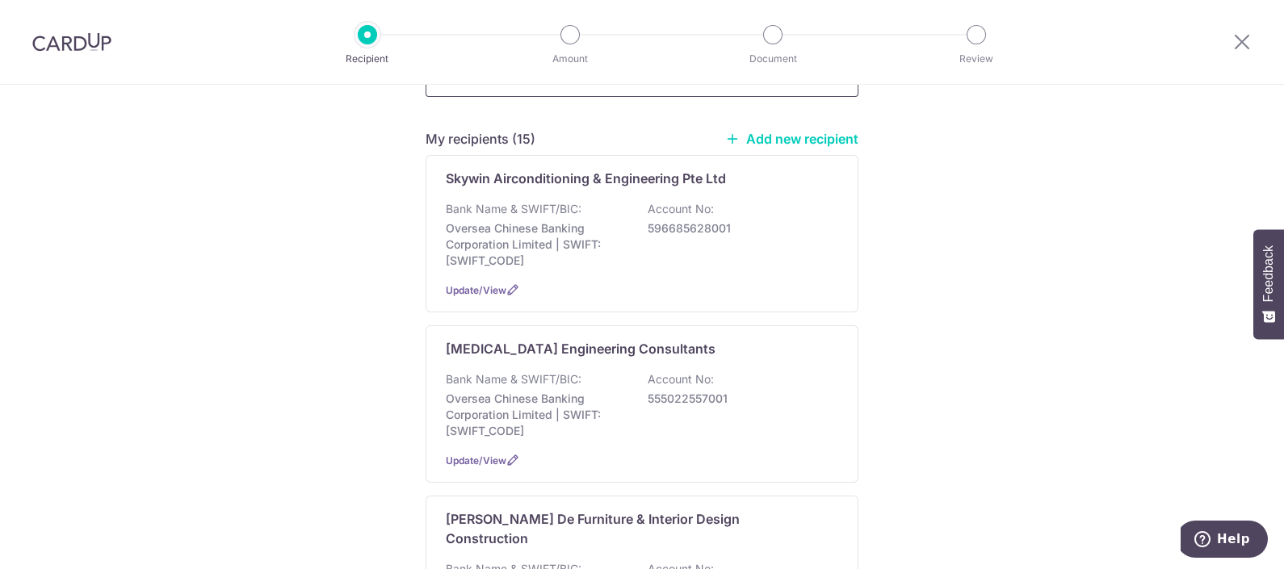
scroll to position [0, 0]
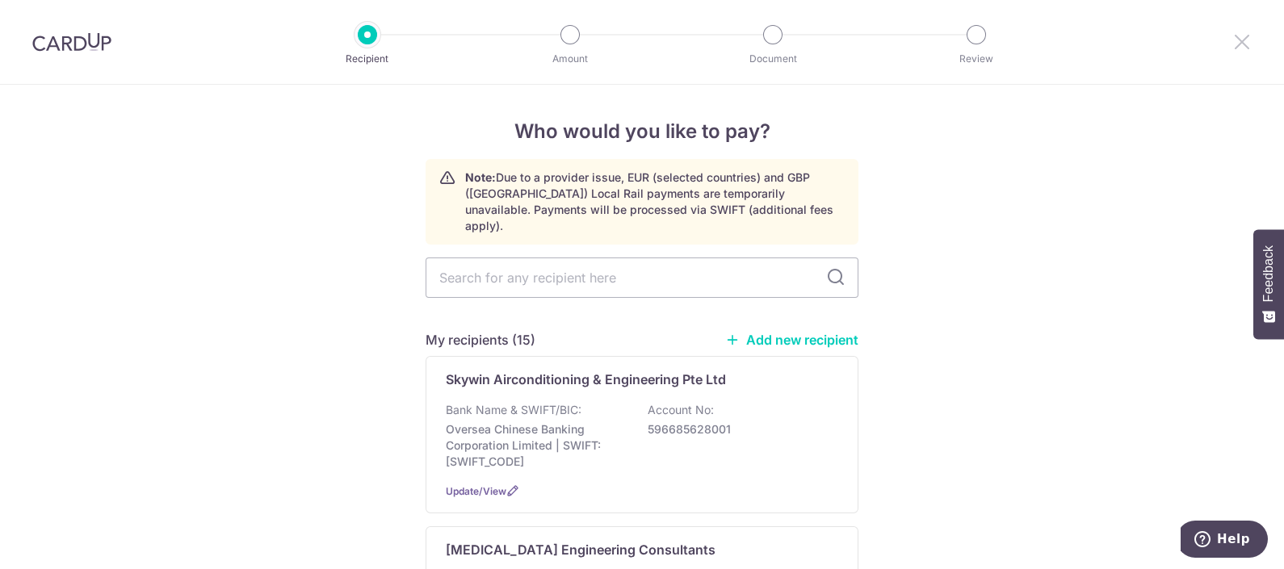
click at [1248, 40] on icon at bounding box center [1241, 41] width 19 height 20
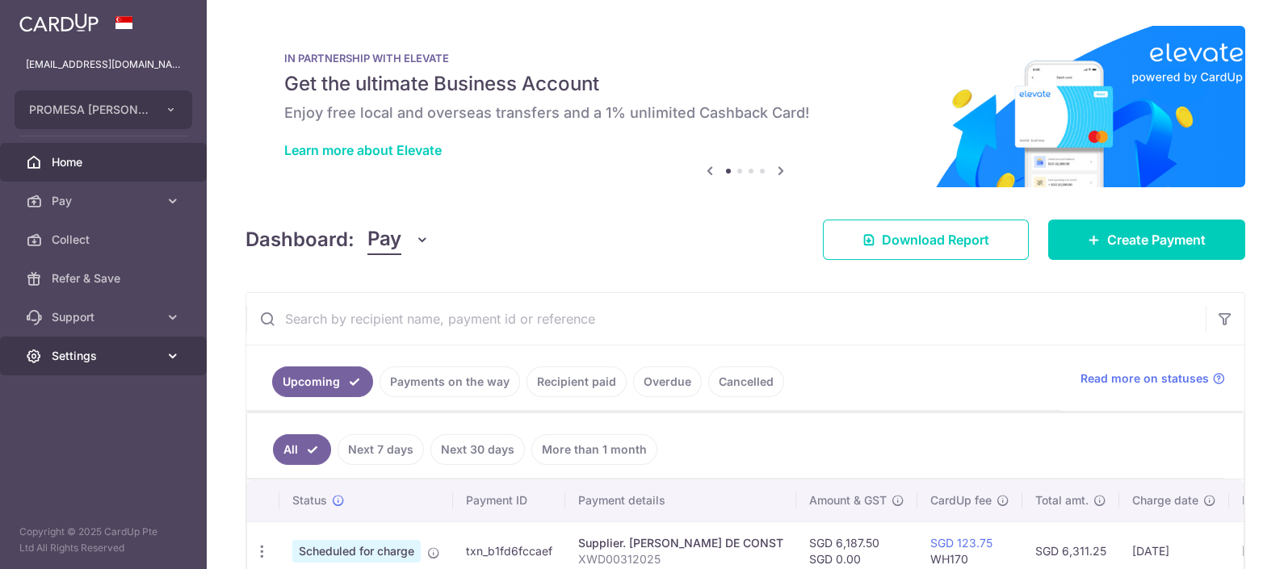
click at [85, 348] on span "Settings" at bounding box center [105, 356] width 107 height 16
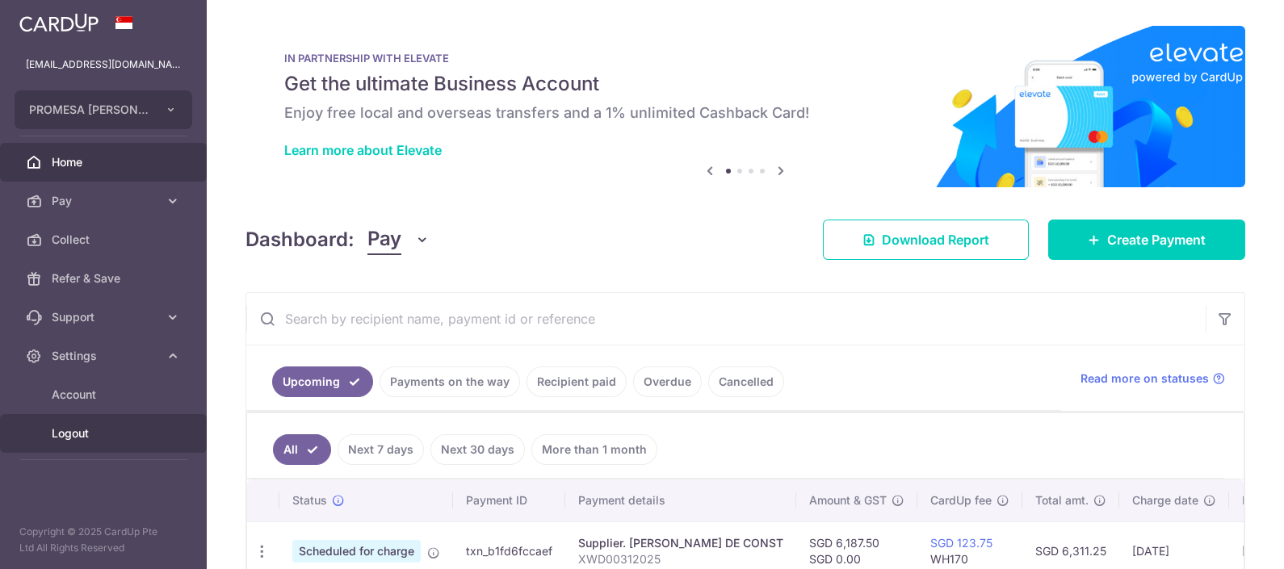
click at [73, 437] on span "Logout" at bounding box center [105, 434] width 107 height 16
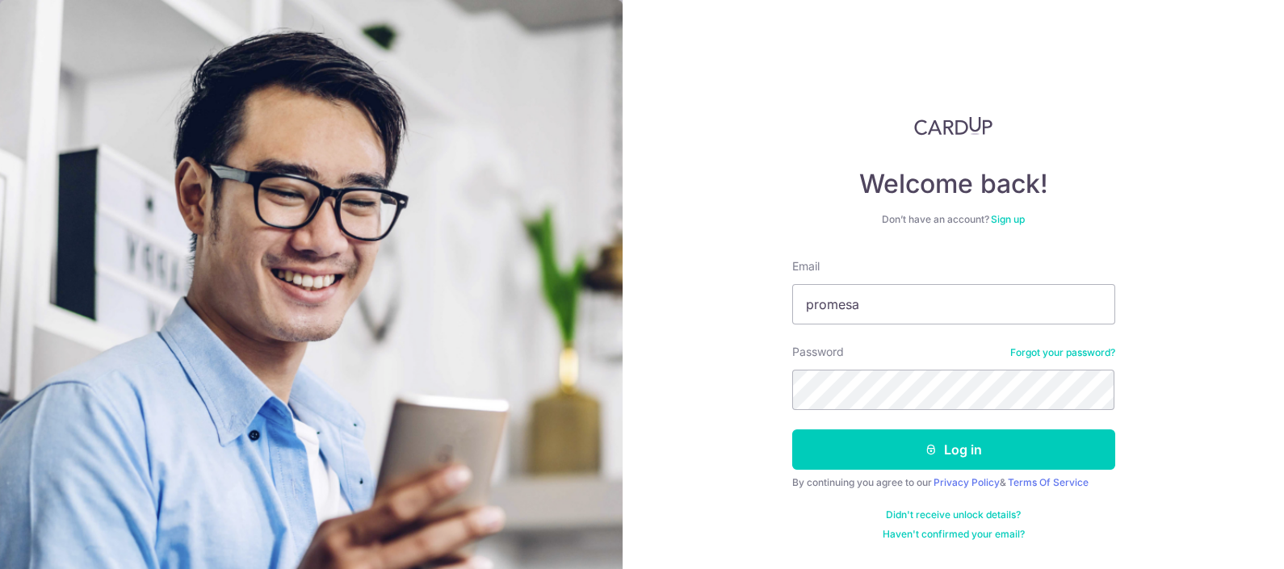
type input "[EMAIL_ADDRESS][DOMAIN_NAME]"
click at [792, 430] on button "Log in" at bounding box center [953, 450] width 323 height 40
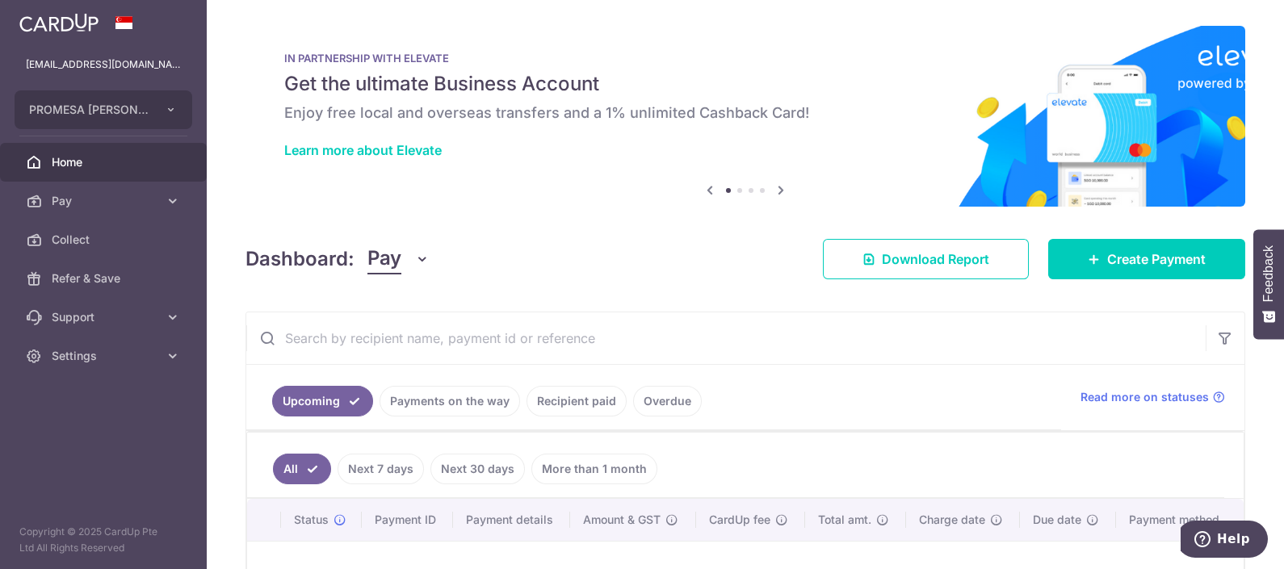
scroll to position [77, 0]
